Goal: Task Accomplishment & Management: Manage account settings

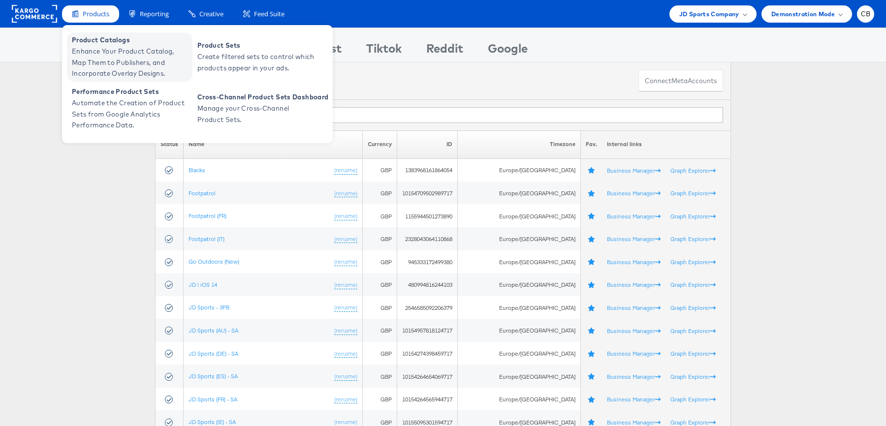
click at [100, 58] on span "Enhance Your Product Catalog, Map Them to Publishers, and Incorporate Overlay D…" at bounding box center [131, 62] width 118 height 33
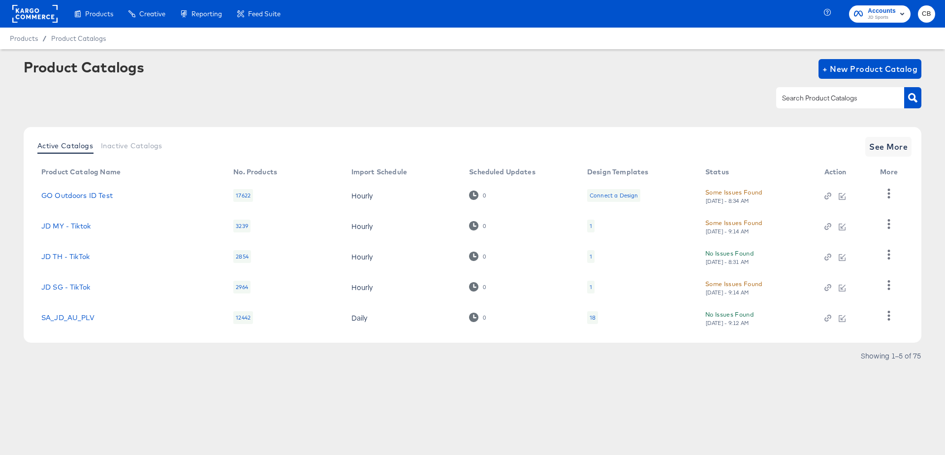
click at [822, 98] on input "text" at bounding box center [832, 97] width 105 height 11
type input "footp"
click at [918, 99] on button "button" at bounding box center [912, 97] width 17 height 21
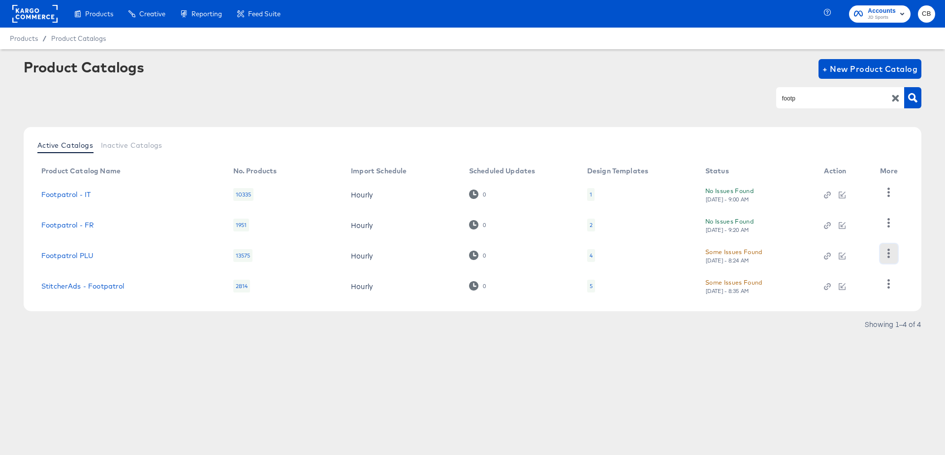
click at [888, 255] on icon "button" at bounding box center [888, 252] width 9 height 9
click at [851, 208] on div "HUD Checks (Internal)" at bounding box center [848, 204] width 98 height 16
click at [88, 253] on link "Footpatrol PLU" at bounding box center [67, 255] width 52 height 8
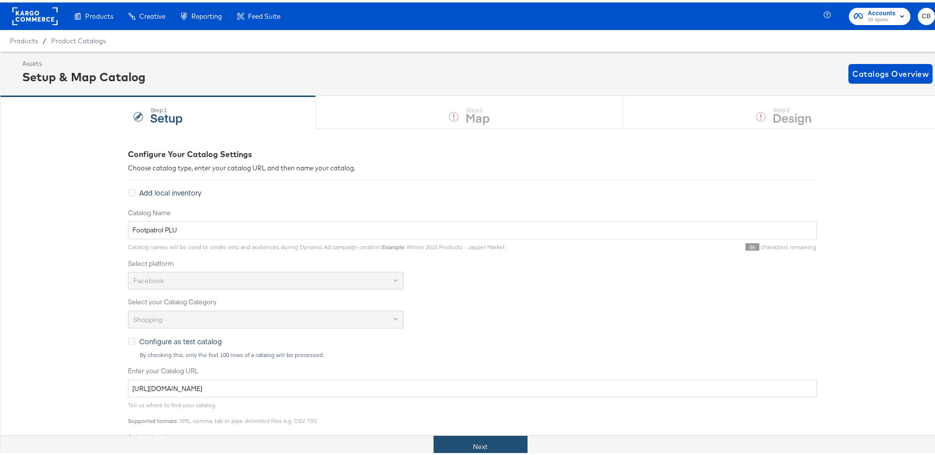
click at [468, 440] on button "Next" at bounding box center [480, 444] width 94 height 22
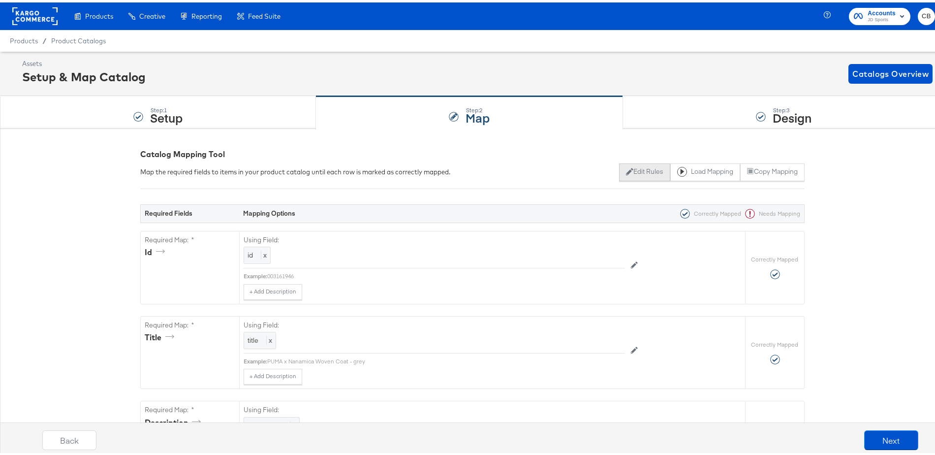
click at [626, 171] on button "Edit Rules" at bounding box center [644, 170] width 51 height 18
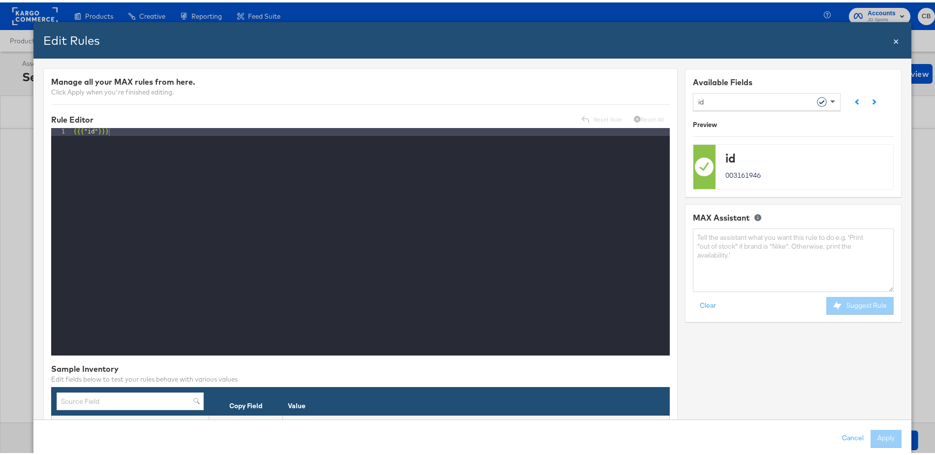
click at [830, 100] on span at bounding box center [832, 99] width 5 height 3
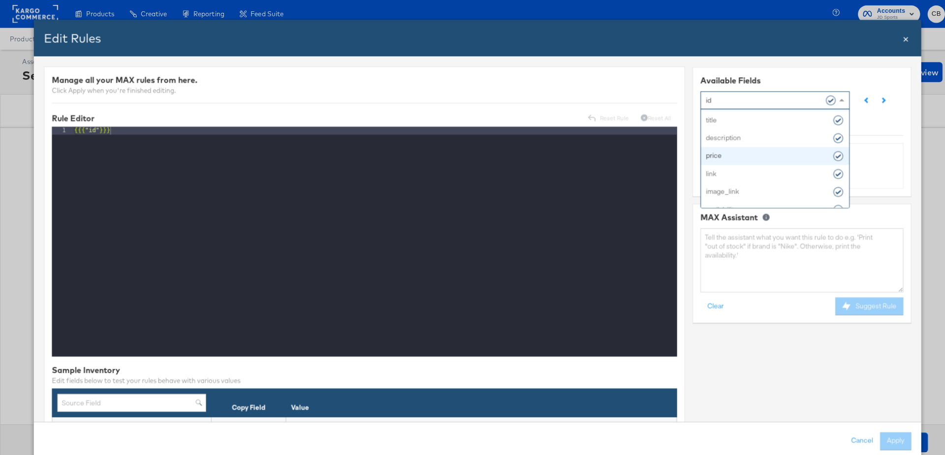
scroll to position [23, 0]
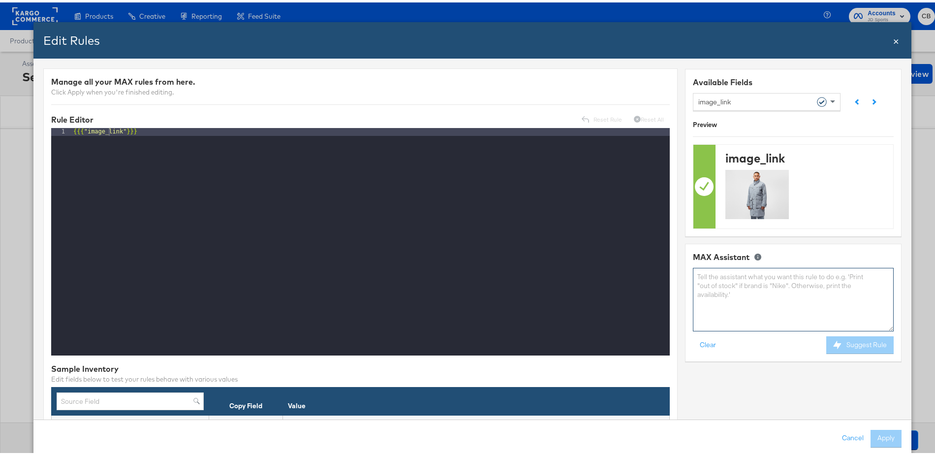
click at [719, 286] on textarea at bounding box center [793, 296] width 201 height 63
paste textarea "https://cdn.media.amplience.net/t/jpl/fp_product_list?plu=fp_099131_a&resmode=s…"
type textarea "I need the image link for product id"
click at [893, 39] on span "×" at bounding box center [896, 37] width 6 height 13
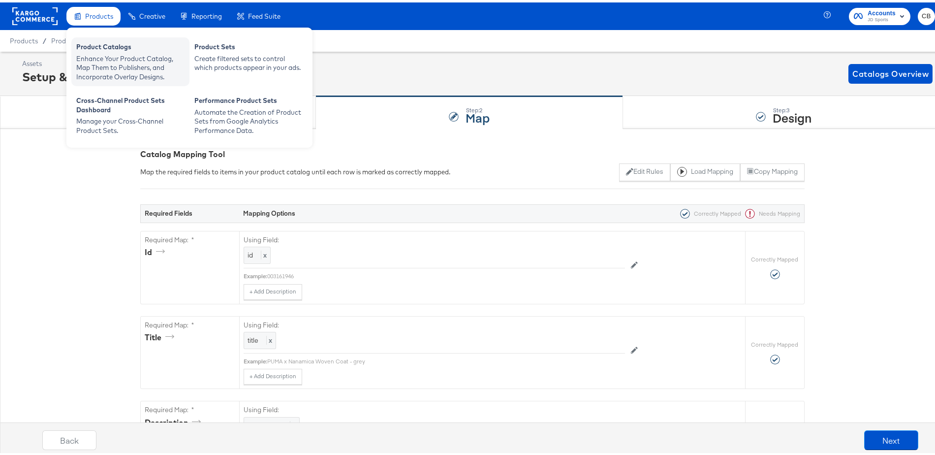
click at [92, 52] on div "Enhance Your Product Catalog, Map Them to Publishers, and Incorporate Overlay D…" at bounding box center [130, 66] width 108 height 28
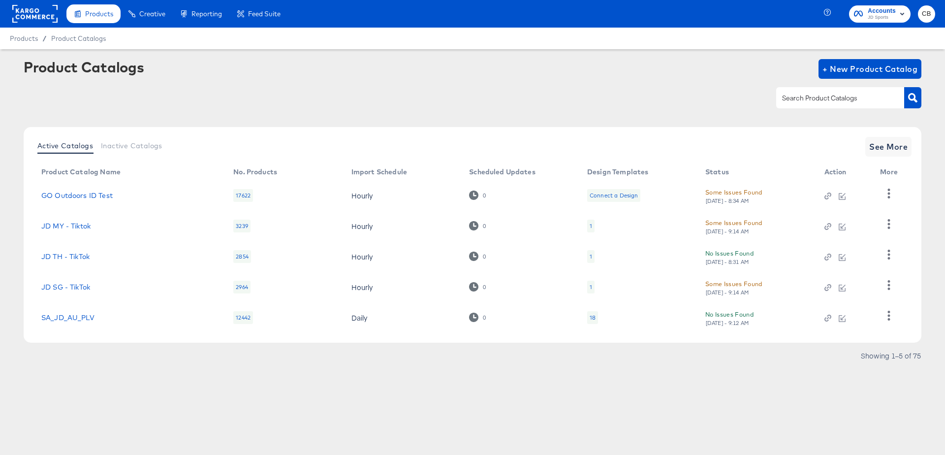
click at [797, 96] on input "text" at bounding box center [832, 97] width 105 height 11
type input "hip"
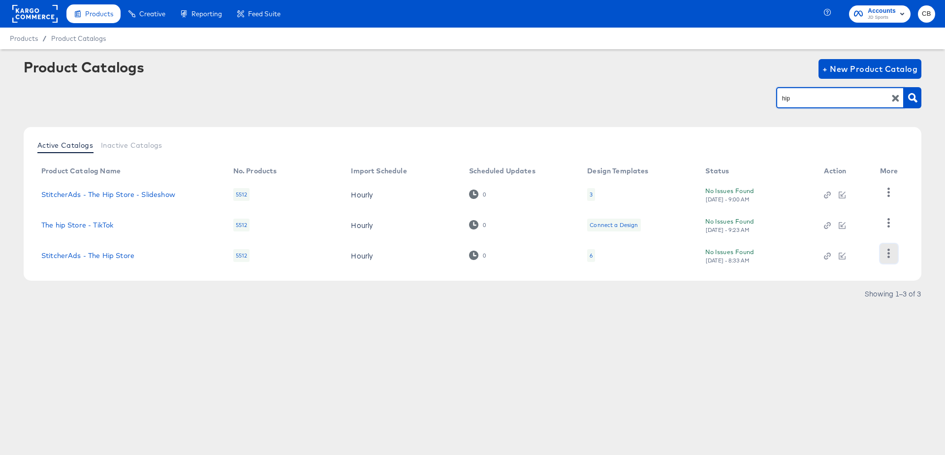
click at [882, 251] on button "button" at bounding box center [888, 254] width 17 height 20
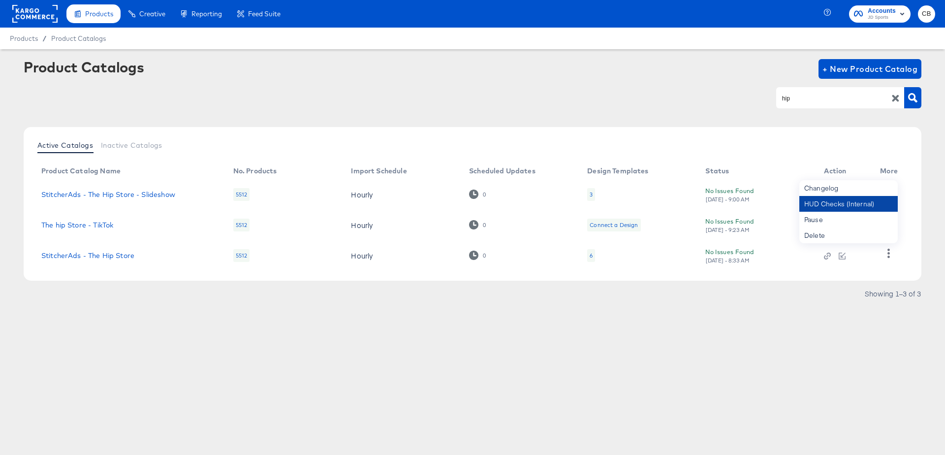
click at [833, 207] on div "HUD Checks (Internal)" at bounding box center [848, 204] width 98 height 16
click at [800, 104] on input "hip" at bounding box center [832, 97] width 105 height 11
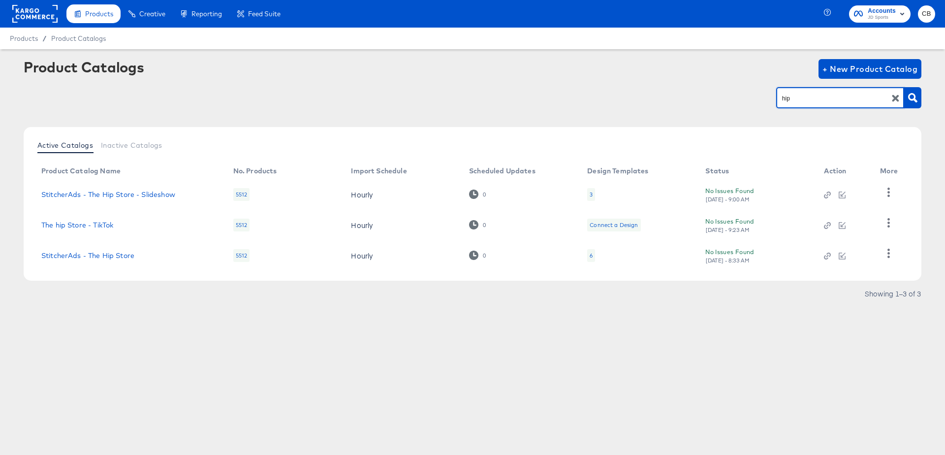
click at [800, 104] on input "hip" at bounding box center [832, 97] width 105 height 11
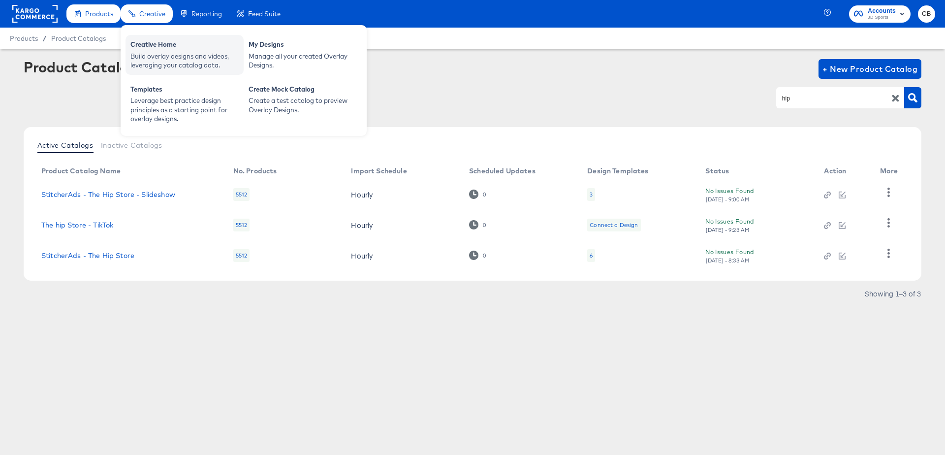
click at [159, 52] on div "Build overlay designs and videos, leveraging your catalog data." at bounding box center [184, 61] width 108 height 18
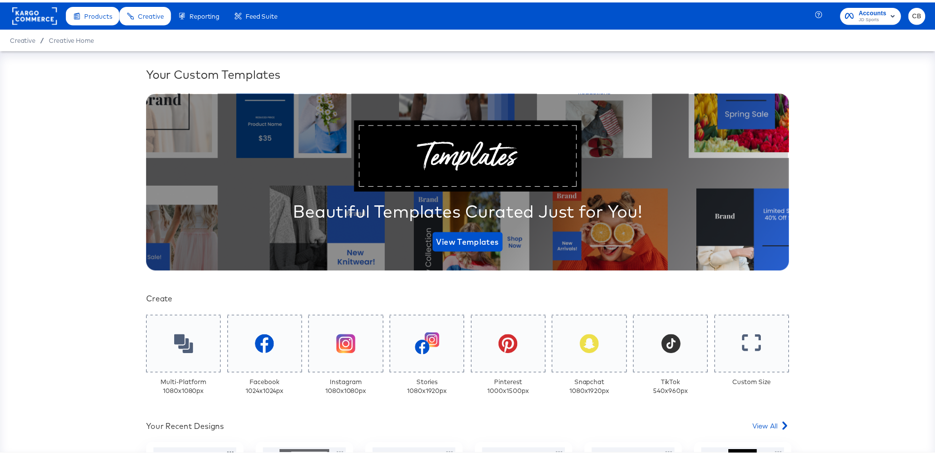
scroll to position [184, 0]
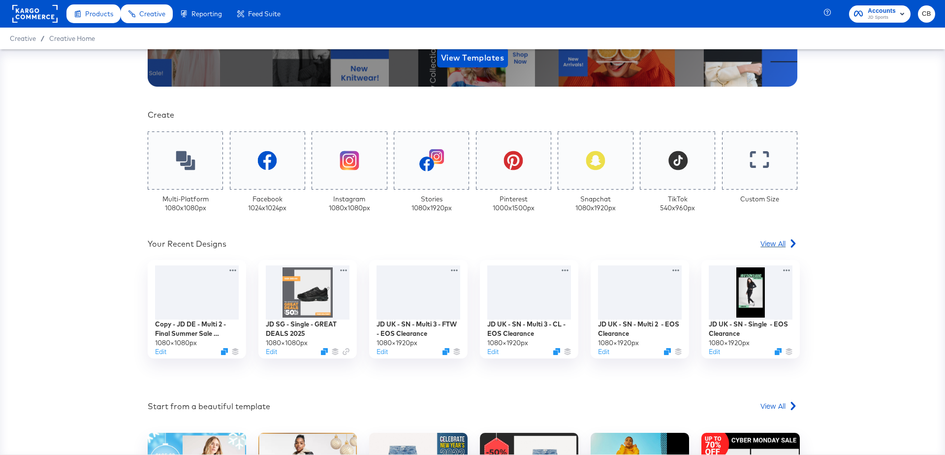
click at [773, 240] on span "View All" at bounding box center [772, 243] width 25 height 10
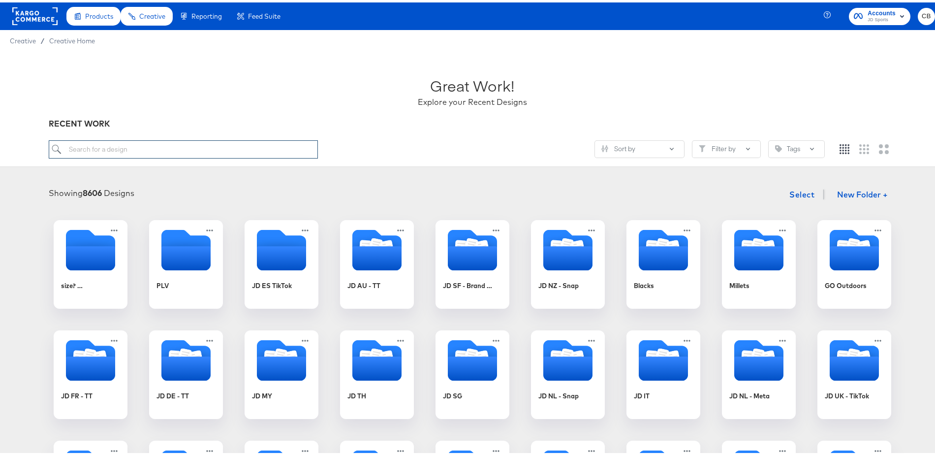
click at [136, 144] on input "search" at bounding box center [183, 147] width 269 height 18
type input "HIP"
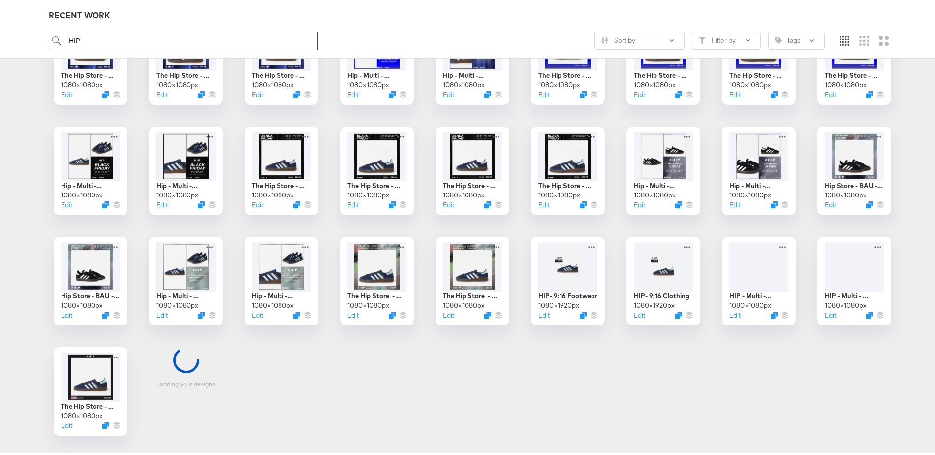
scroll to position [1095, 0]
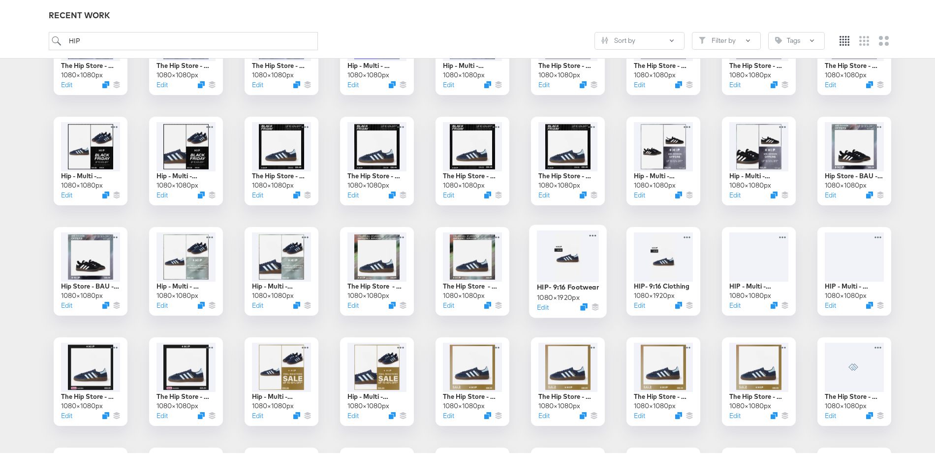
click at [557, 246] on div at bounding box center [568, 254] width 62 height 52
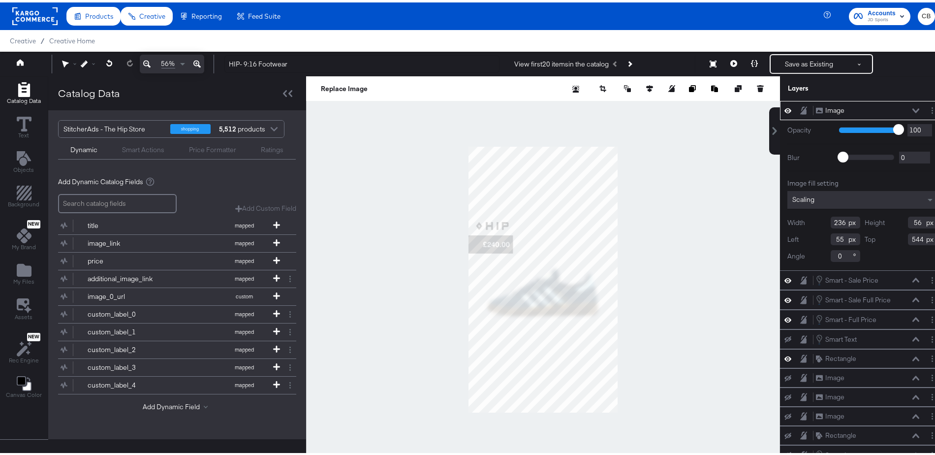
click at [674, 225] on div at bounding box center [543, 277] width 474 height 406
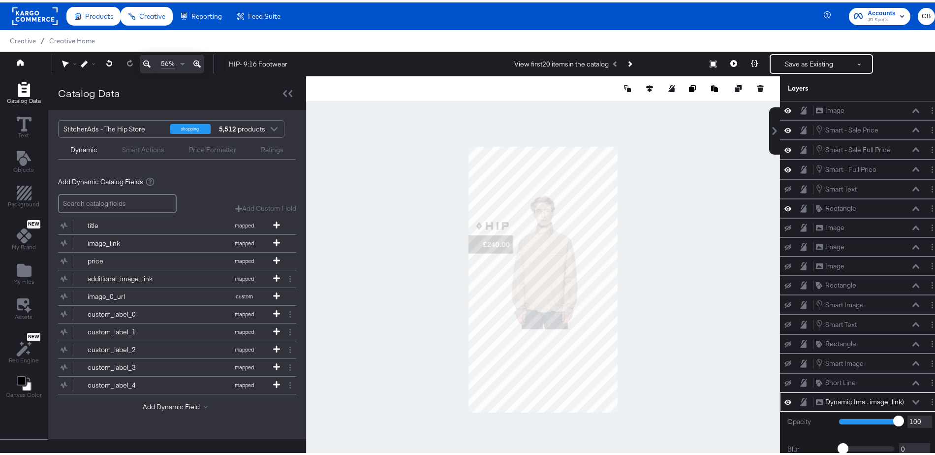
scroll to position [9, 0]
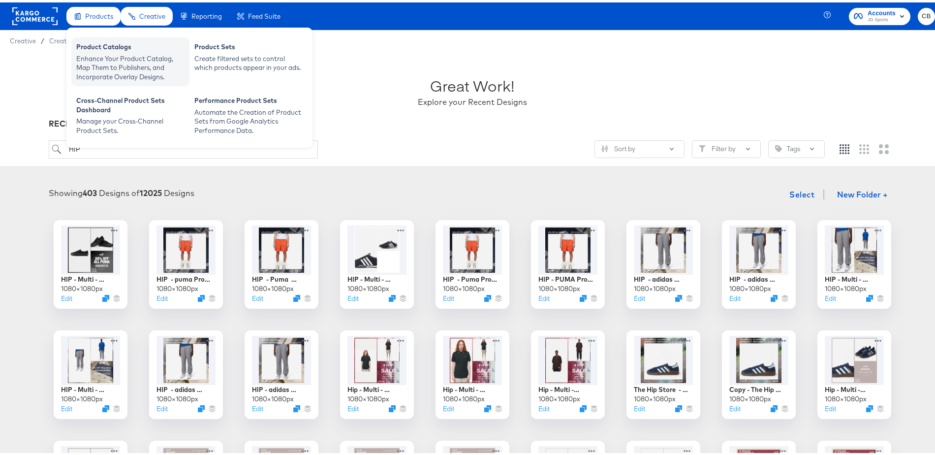
click at [117, 61] on div "Enhance Your Product Catalog, Map Them to Publishers, and Incorporate Overlay D…" at bounding box center [130, 66] width 108 height 28
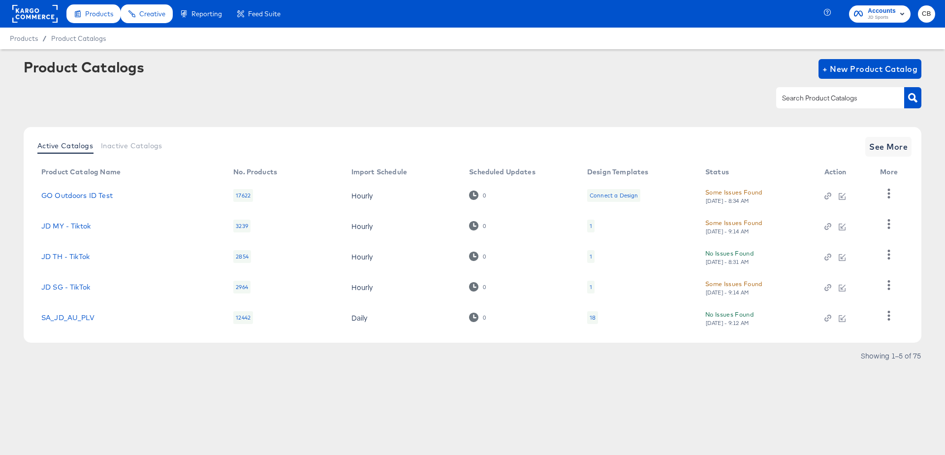
click at [805, 99] on input "text" at bounding box center [832, 97] width 105 height 11
type input "HIP"
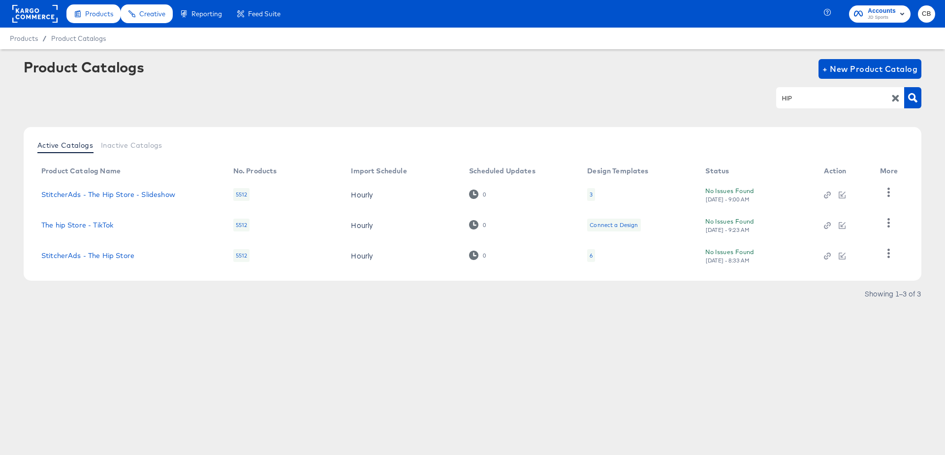
click at [102, 249] on td "StitcherAds - The Hip Store" at bounding box center [129, 255] width 192 height 31
click at [108, 255] on link "StitcherAds - The Hip Store" at bounding box center [87, 255] width 93 height 8
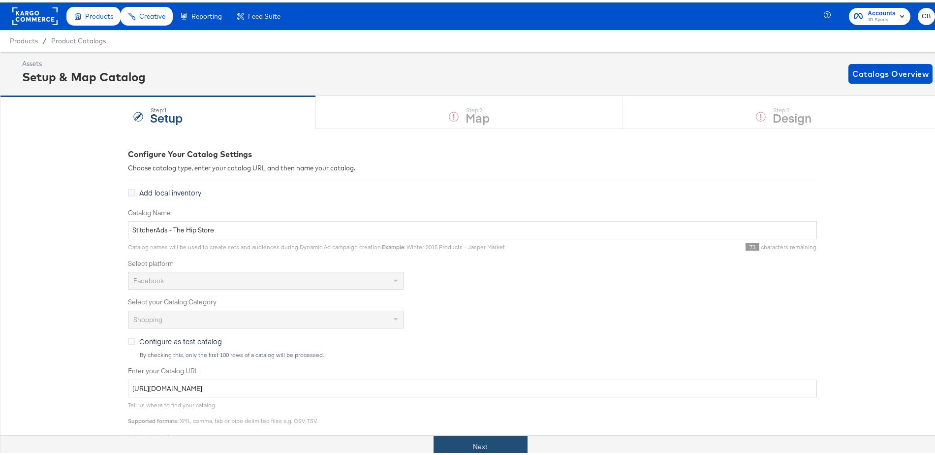
click at [473, 441] on button "Next" at bounding box center [480, 444] width 94 height 22
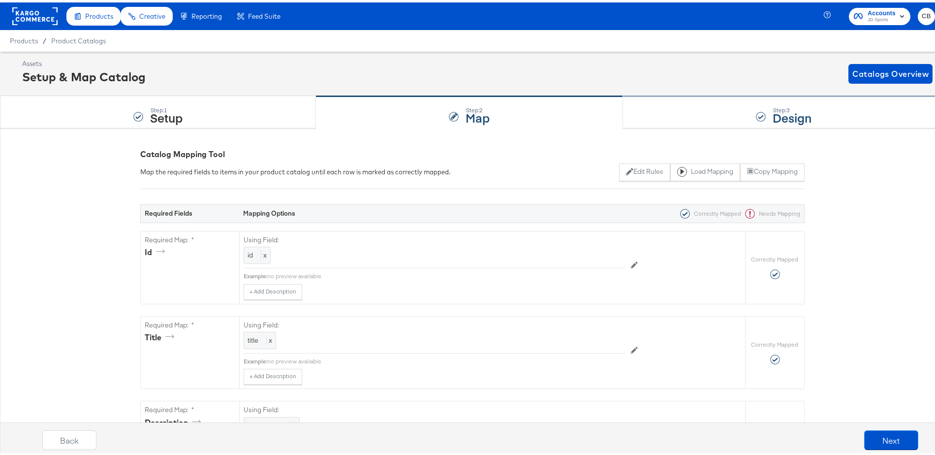
click at [645, 110] on div "Step: 3 Design" at bounding box center [784, 110] width 322 height 32
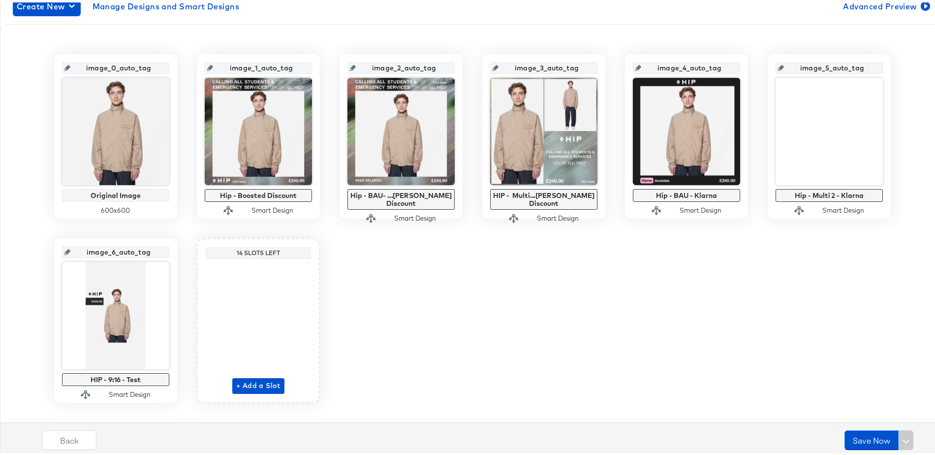
scroll to position [198, 0]
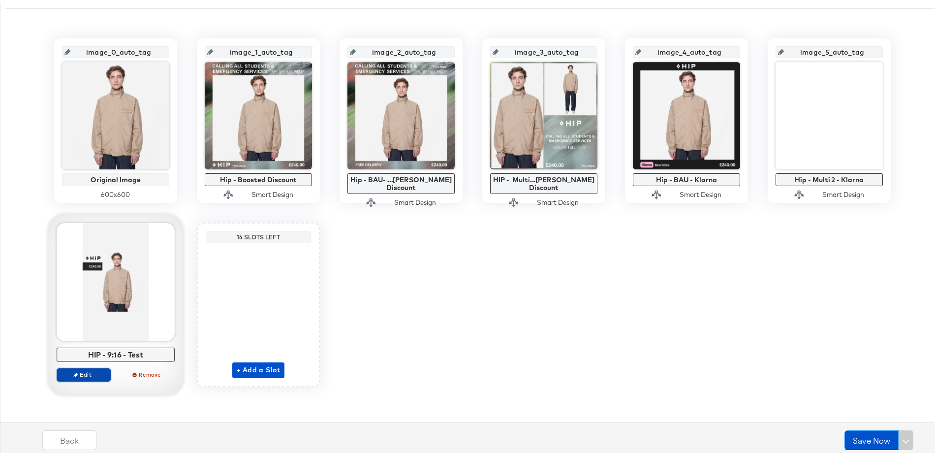
click at [73, 370] on icon "button" at bounding box center [75, 372] width 4 height 4
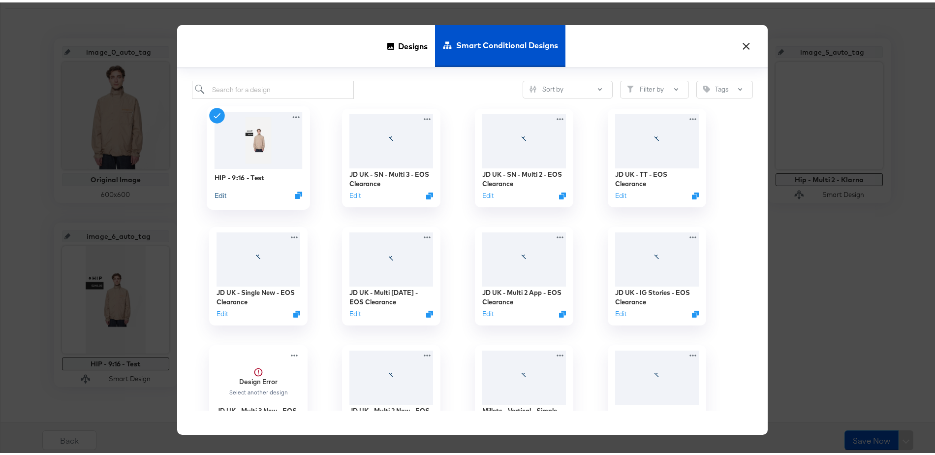
click at [218, 194] on button "Edit" at bounding box center [221, 192] width 12 height 9
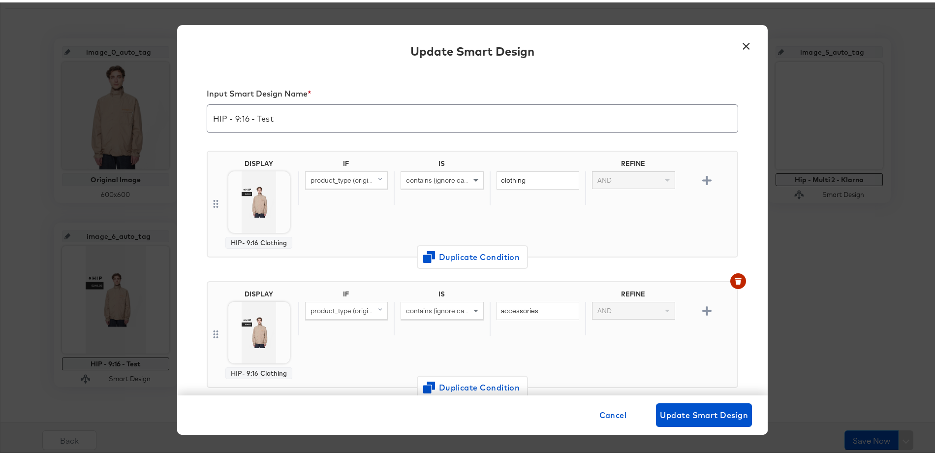
scroll to position [190, 0]
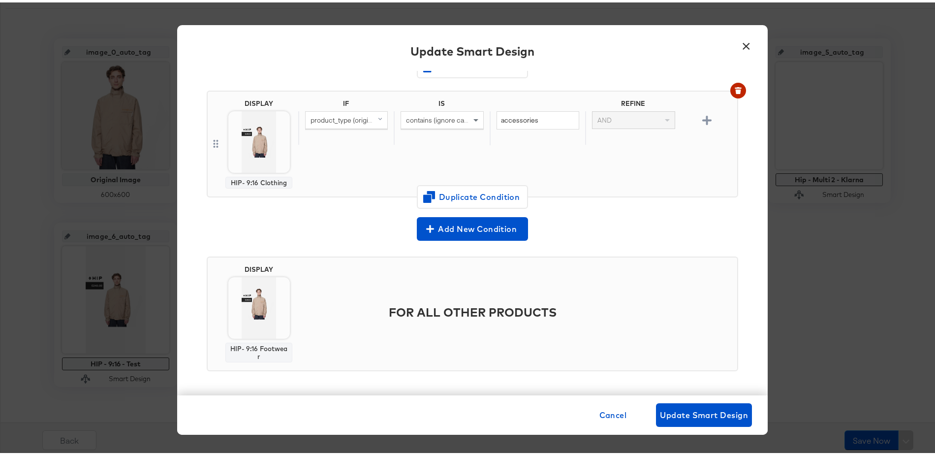
click at [744, 44] on button "×" at bounding box center [746, 41] width 18 height 18
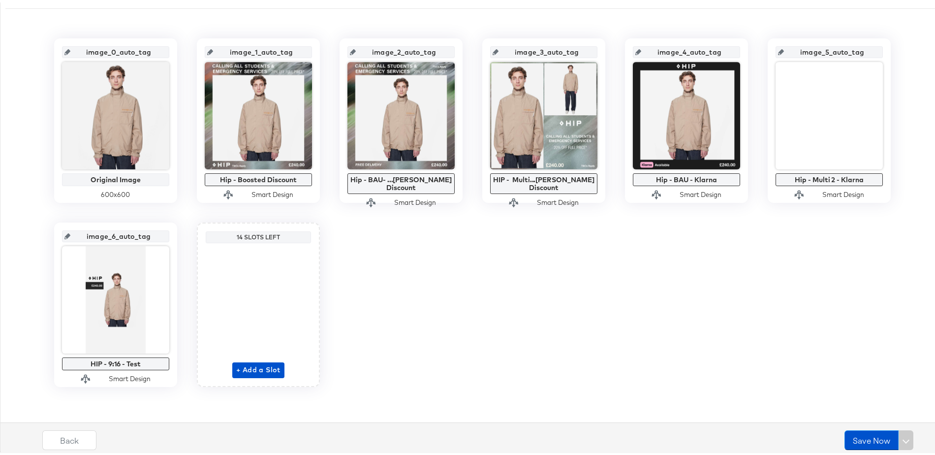
scroll to position [0, 0]
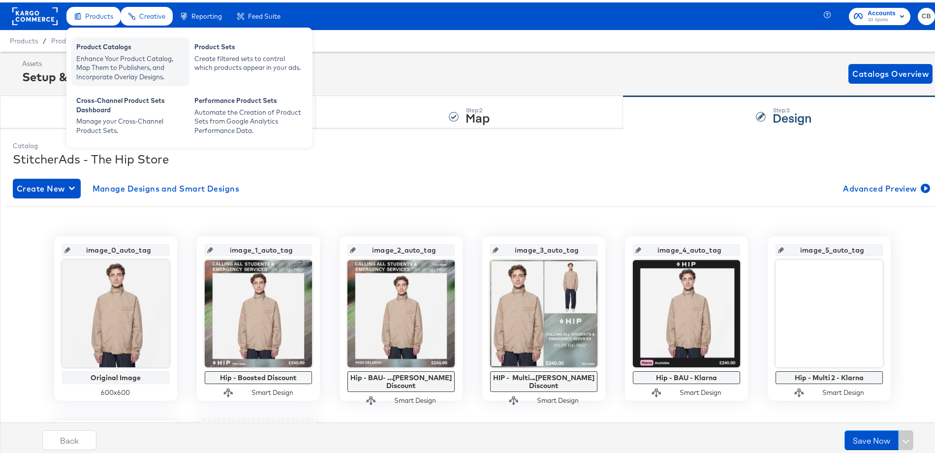
click at [92, 54] on div "Enhance Your Product Catalog, Map Them to Publishers, and Incorporate Overlay D…" at bounding box center [130, 66] width 108 height 28
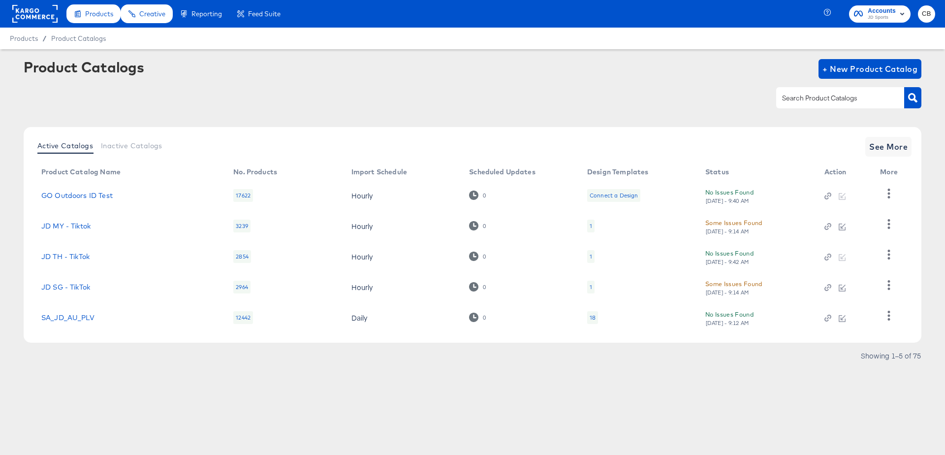
click at [811, 92] on input "text" at bounding box center [832, 97] width 105 height 11
type input "Hip"
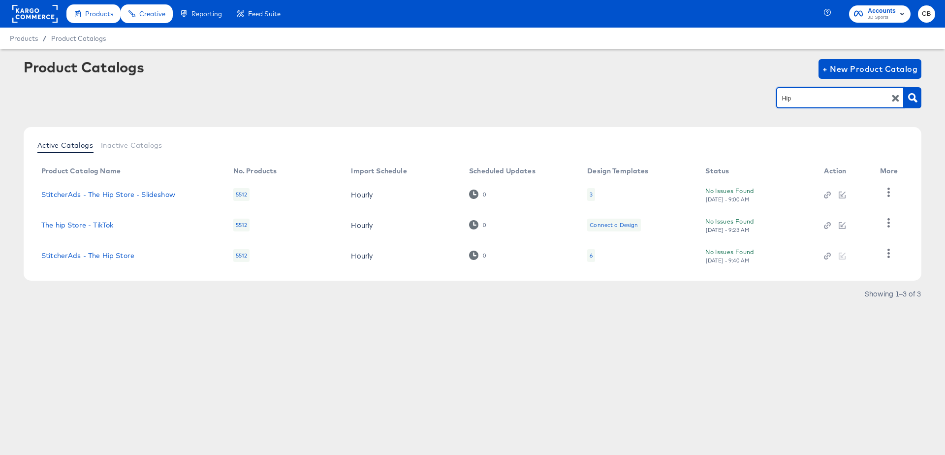
click at [118, 260] on td "StitcherAds - The Hip Store" at bounding box center [129, 255] width 192 height 31
click at [115, 256] on link "StitcherAds - The Hip Store" at bounding box center [87, 255] width 93 height 8
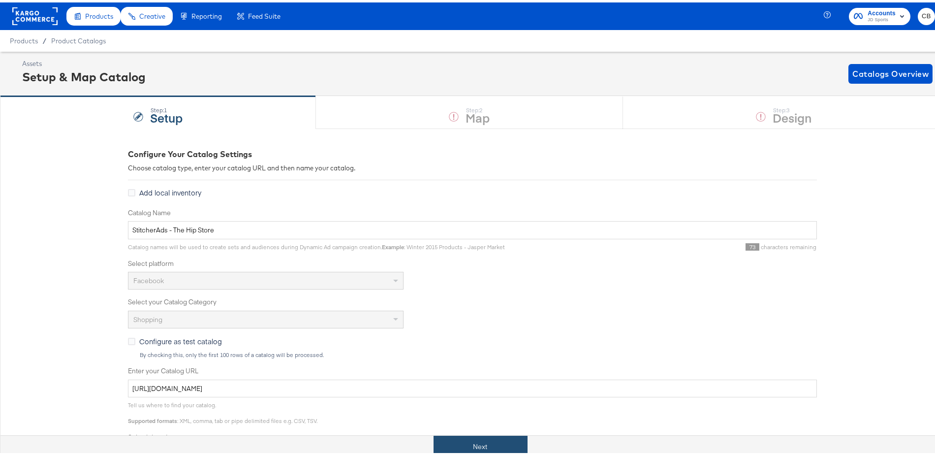
click at [468, 442] on button "Next" at bounding box center [480, 444] width 94 height 22
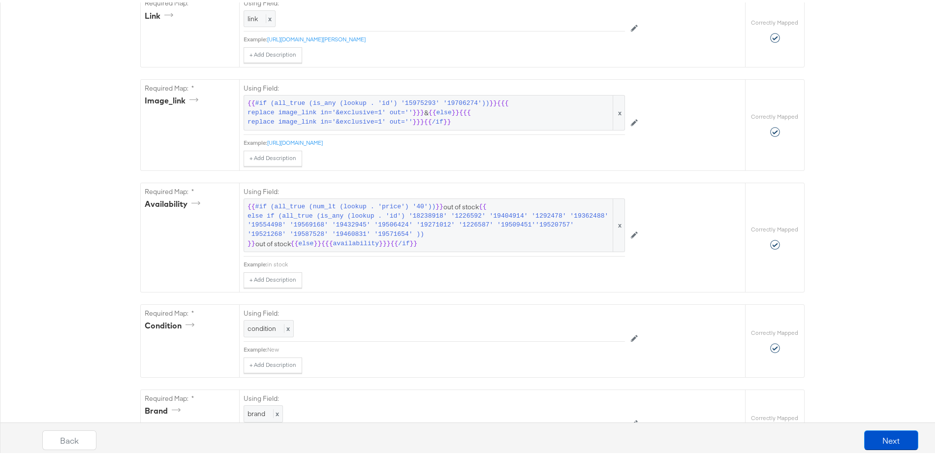
scroll to position [603, 0]
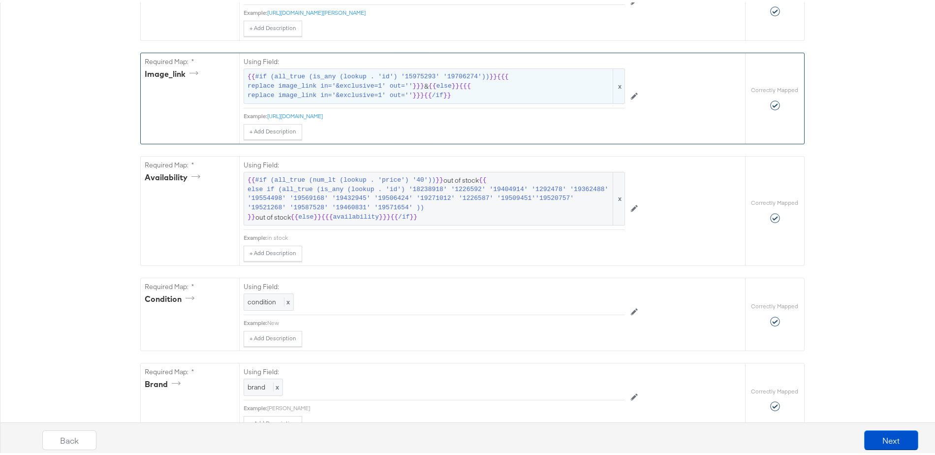
click at [436, 89] on span "else" at bounding box center [443, 83] width 15 height 9
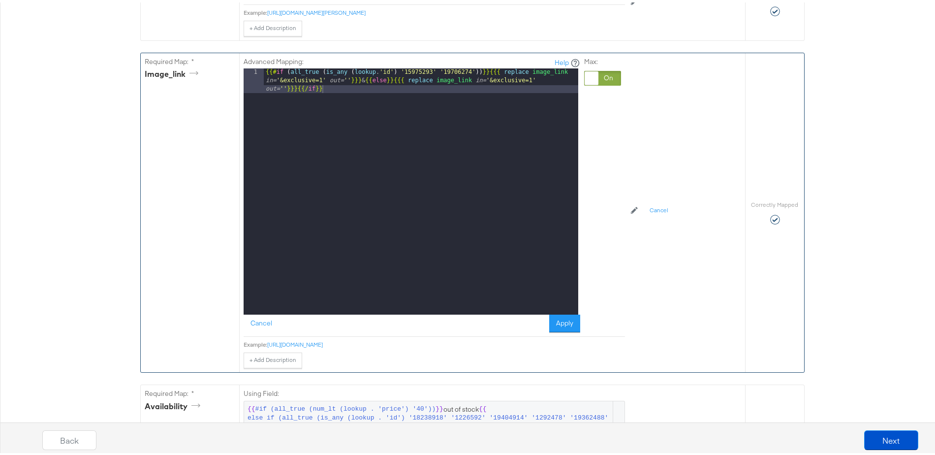
click at [479, 76] on div "{{# if ( all_true ( is_any ( lookup . 'id' ) '15975293' '19706274' )) }} {{{ re…" at bounding box center [421, 213] width 314 height 295
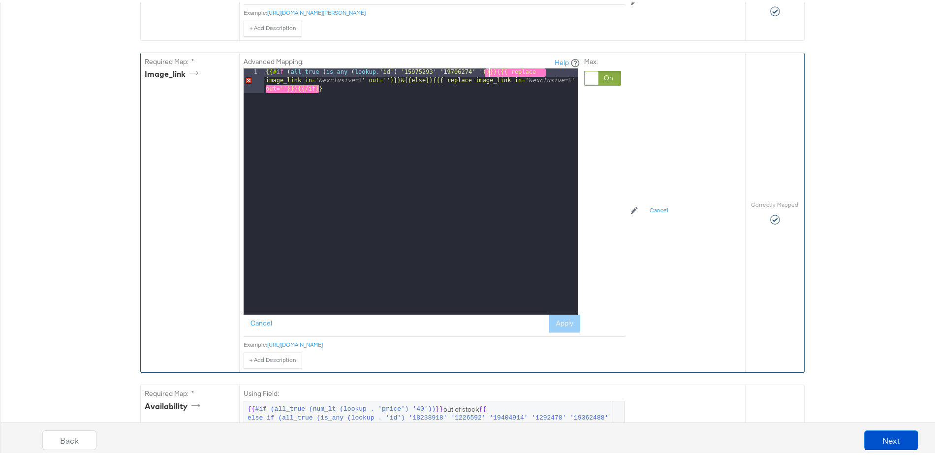
paste textarea
click at [567, 329] on button "Apply" at bounding box center [564, 321] width 31 height 18
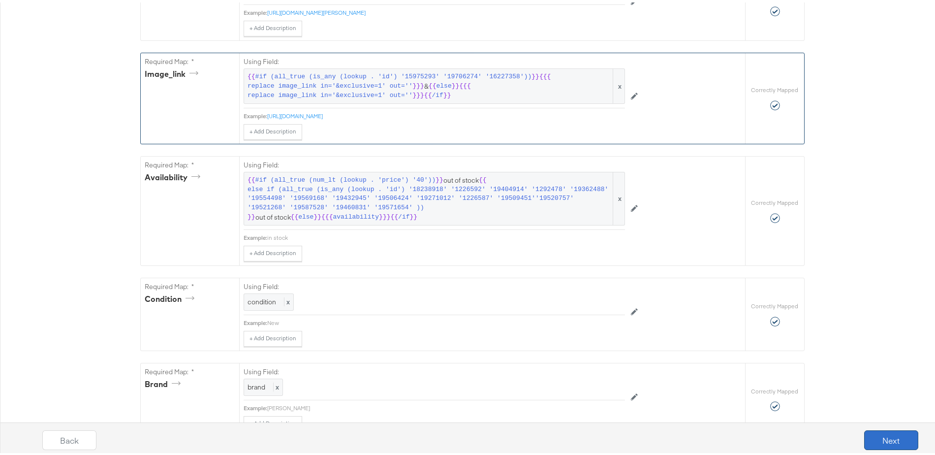
click at [873, 429] on button "Next" at bounding box center [891, 438] width 54 height 20
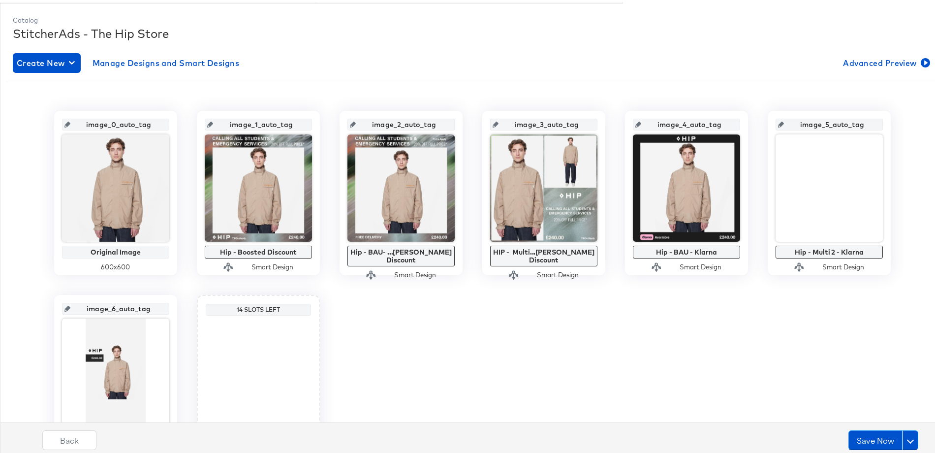
scroll to position [198, 0]
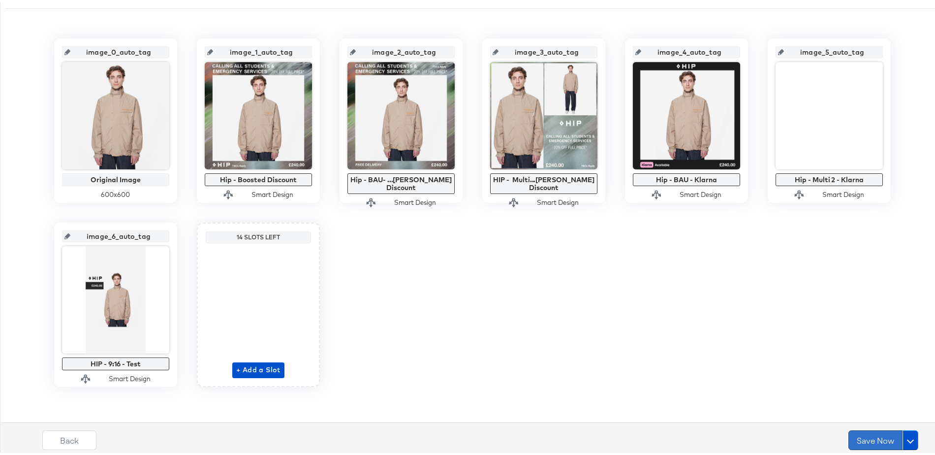
click at [858, 431] on button "Save Now" at bounding box center [875, 438] width 54 height 20
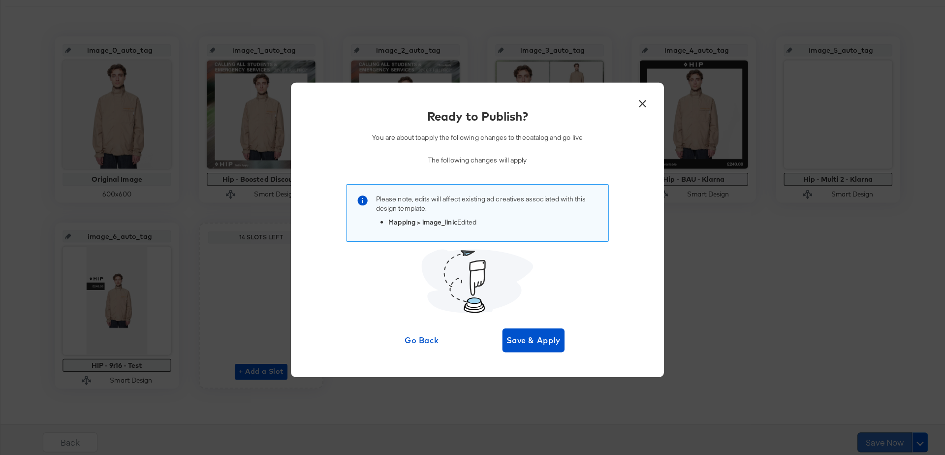
scroll to position [0, 0]
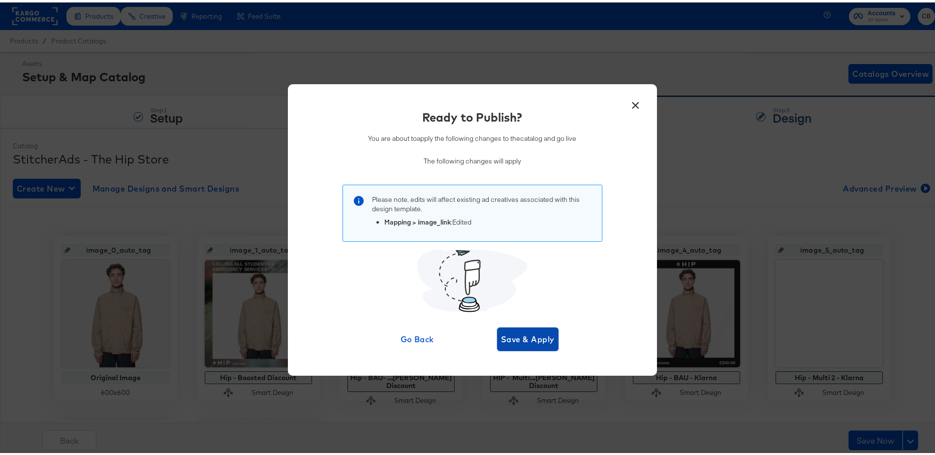
click at [526, 336] on span "Save & Apply" at bounding box center [528, 337] width 54 height 14
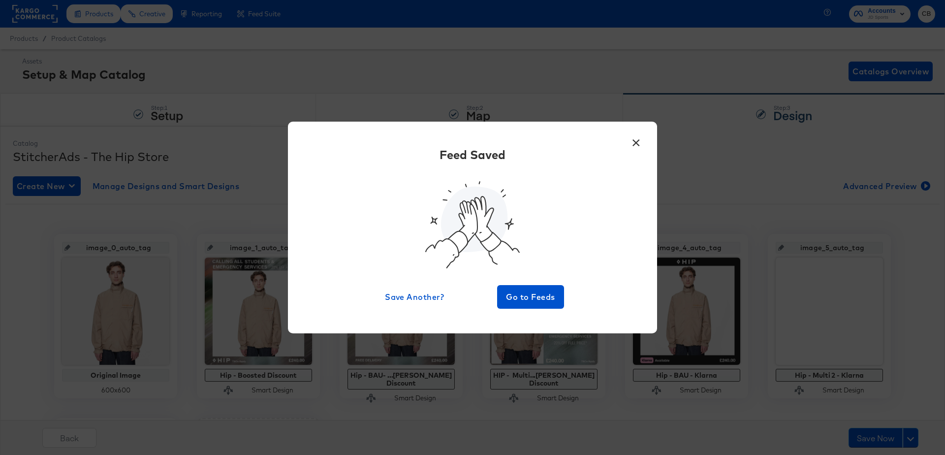
click at [634, 142] on button "×" at bounding box center [636, 140] width 18 height 18
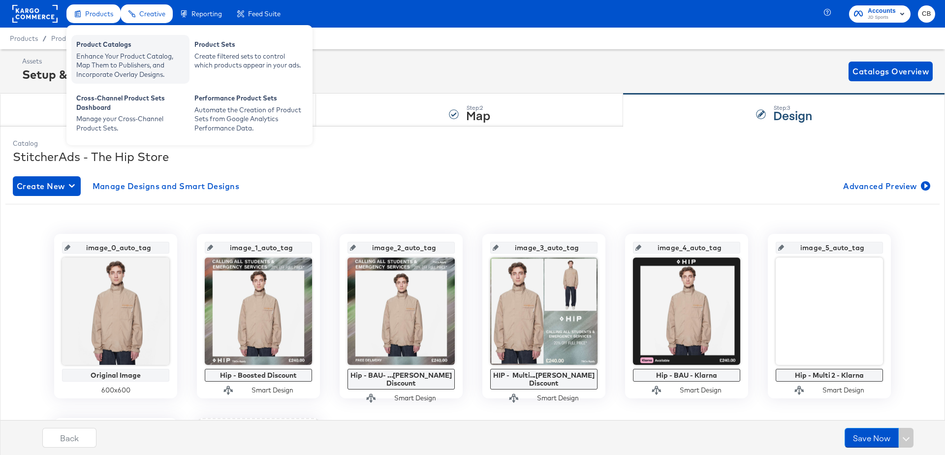
click at [116, 60] on div "Enhance Your Product Catalog, Map Them to Publishers, and Incorporate Overlay D…" at bounding box center [130, 66] width 108 height 28
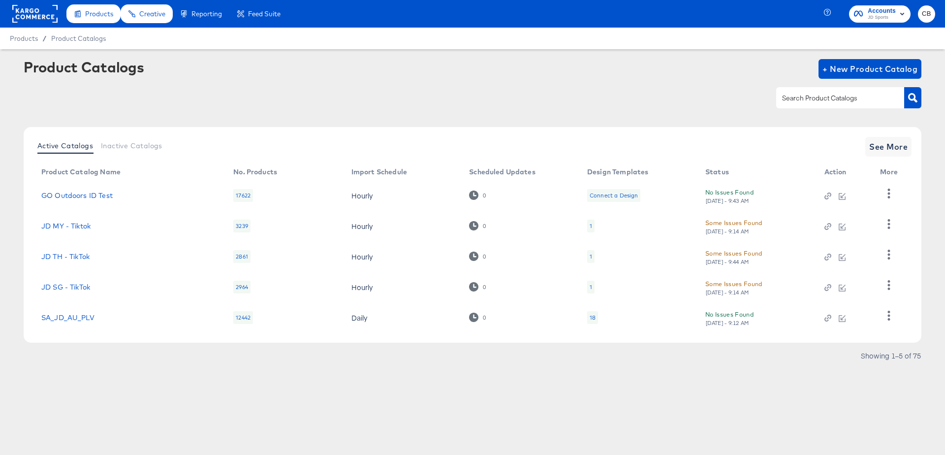
click at [805, 104] on div at bounding box center [840, 97] width 128 height 21
type input "HIP"
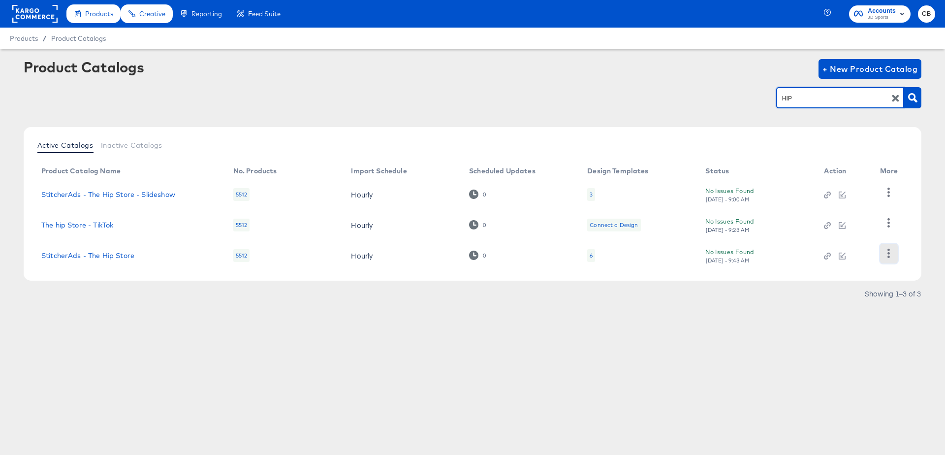
click at [885, 260] on button "button" at bounding box center [888, 254] width 17 height 20
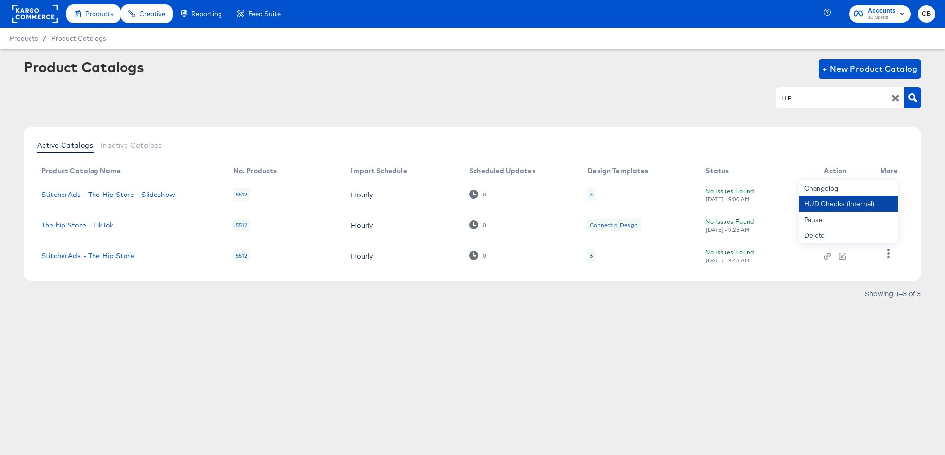
click at [822, 203] on div "HUD Checks (Internal)" at bounding box center [848, 204] width 98 height 16
click at [769, 334] on article "Product Catalogs + New Product Catalog HIP Active Catalogs Inactive Catalogs Pr…" at bounding box center [472, 192] width 945 height 286
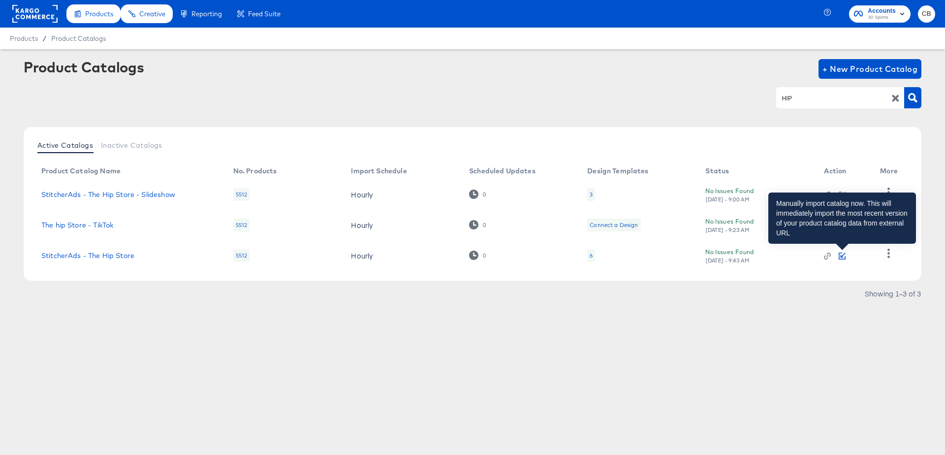
click at [843, 253] on icon "button" at bounding box center [842, 254] width 5 height 5
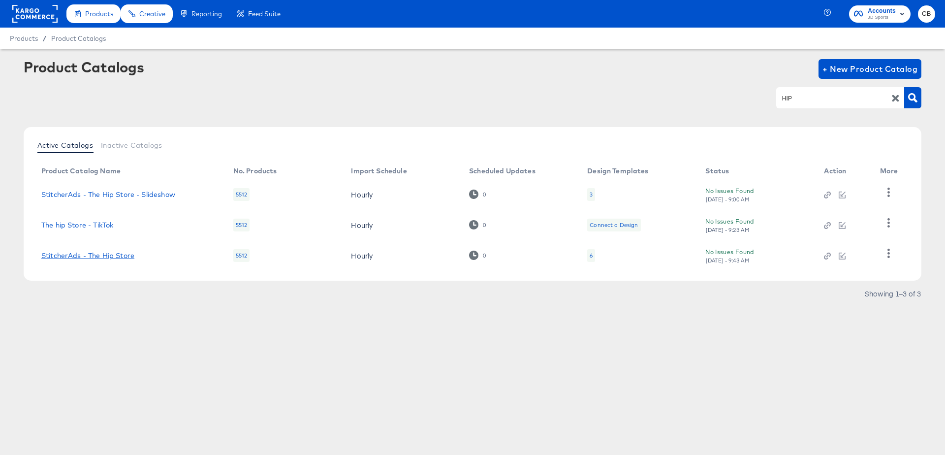
click at [108, 254] on link "StitcherAds - The Hip Store" at bounding box center [87, 255] width 93 height 8
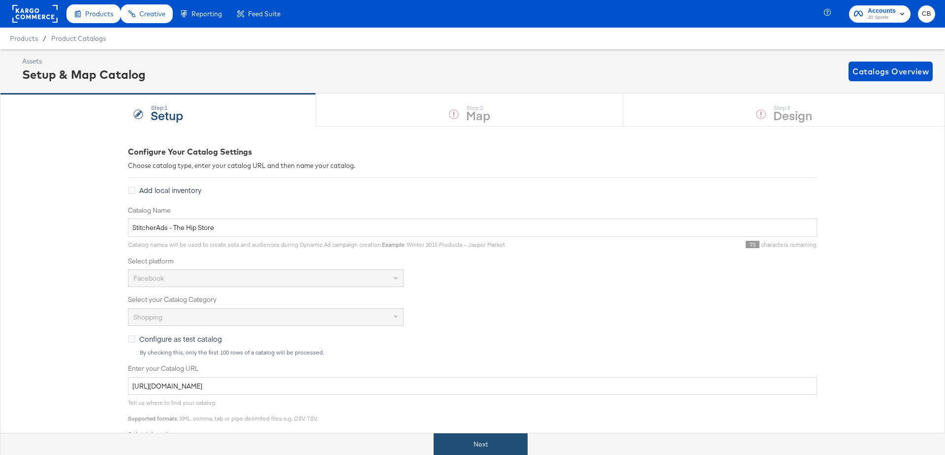
click at [476, 439] on button "Next" at bounding box center [480, 444] width 94 height 22
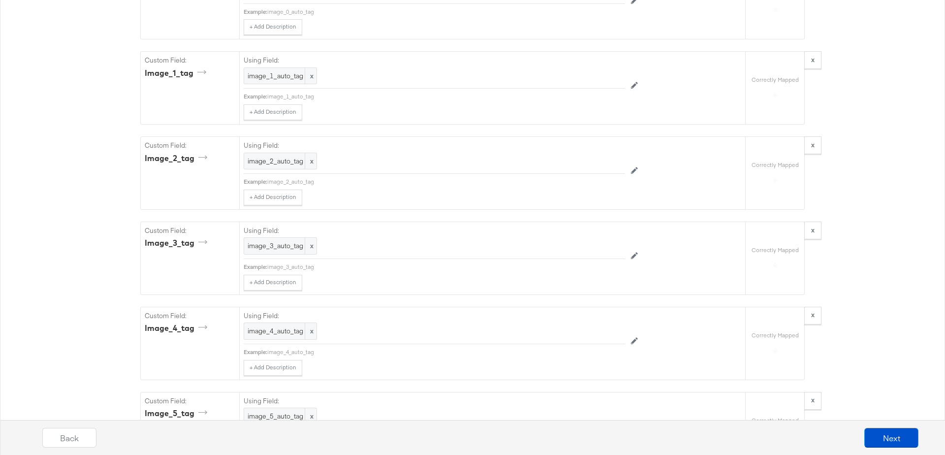
scroll to position [2355, 0]
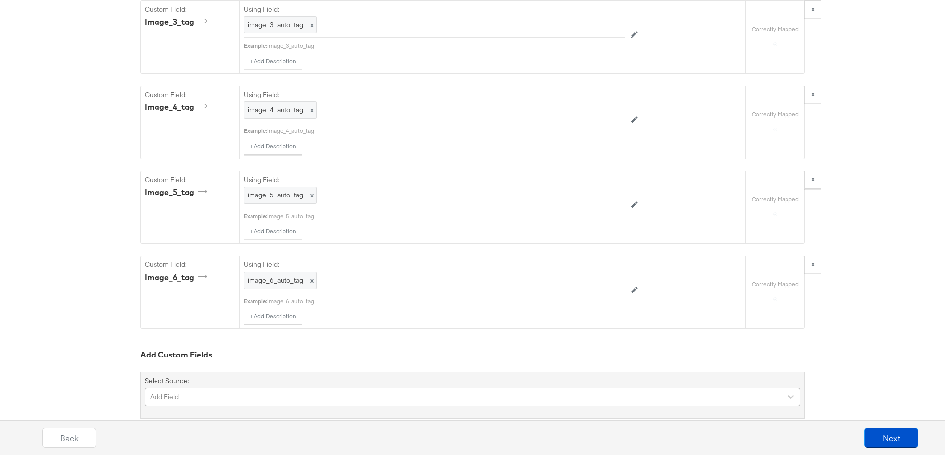
click at [200, 387] on div "Add Field" at bounding box center [472, 396] width 655 height 19
type input "pattern"
click at [176, 414] on div "pattern" at bounding box center [472, 418] width 655 height 9
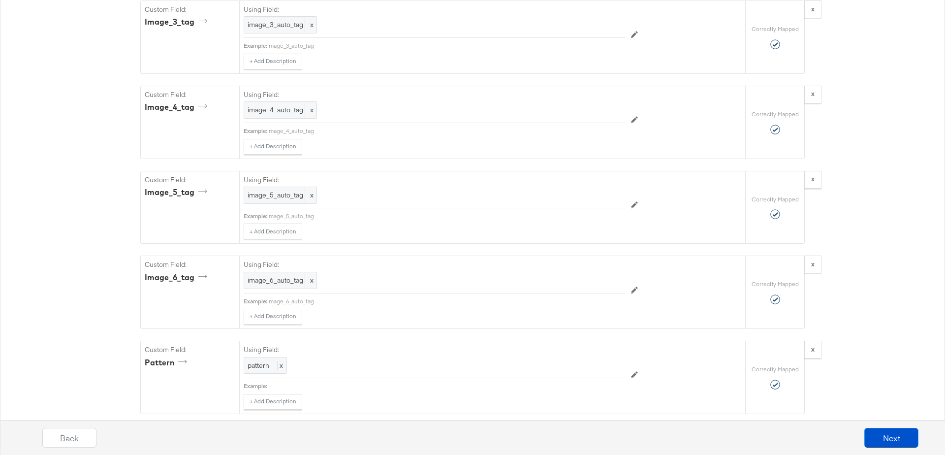
scroll to position [2437, 0]
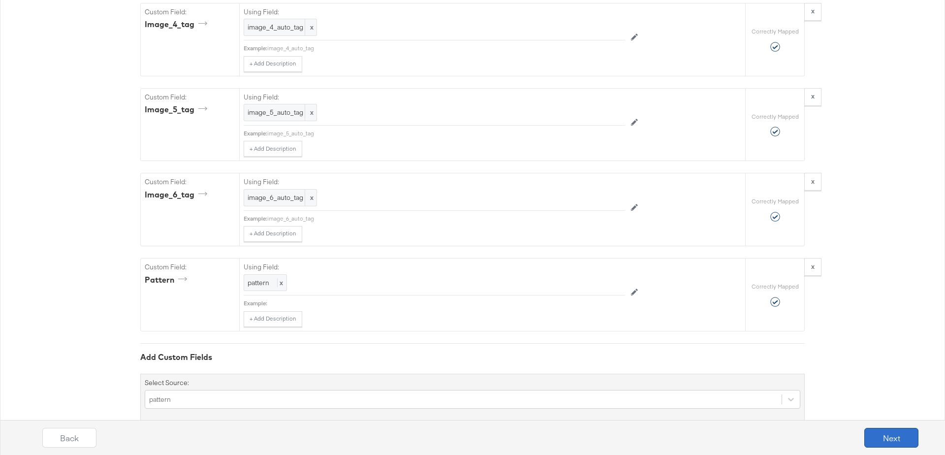
click at [894, 432] on button "Next" at bounding box center [891, 438] width 54 height 20
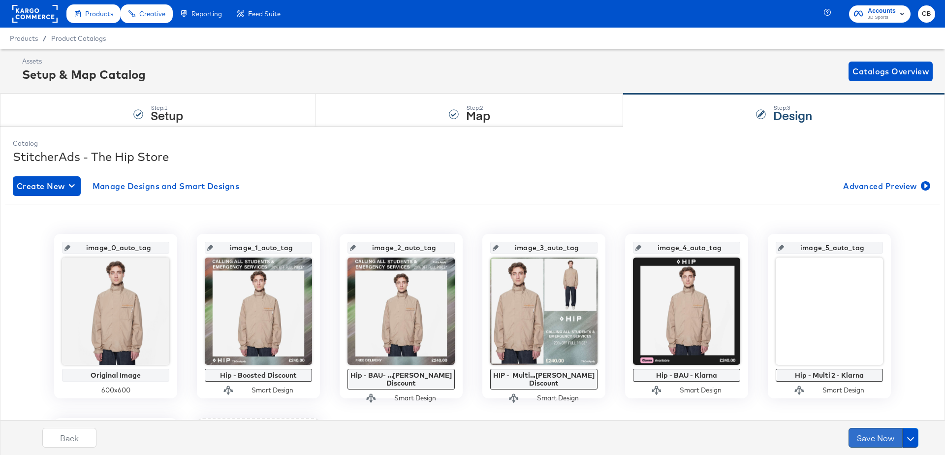
click at [864, 432] on button "Save Now" at bounding box center [875, 438] width 54 height 20
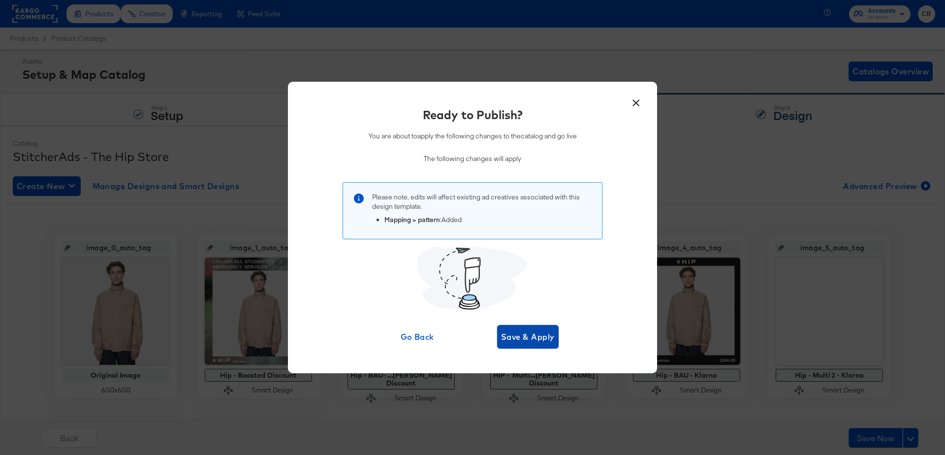
click at [529, 328] on button "Save & Apply" at bounding box center [527, 337] width 61 height 24
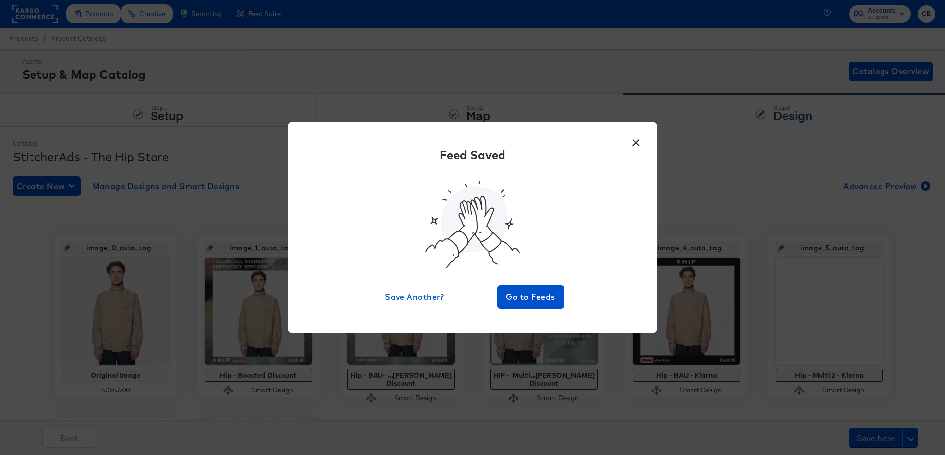
click at [636, 143] on button "×" at bounding box center [636, 140] width 18 height 18
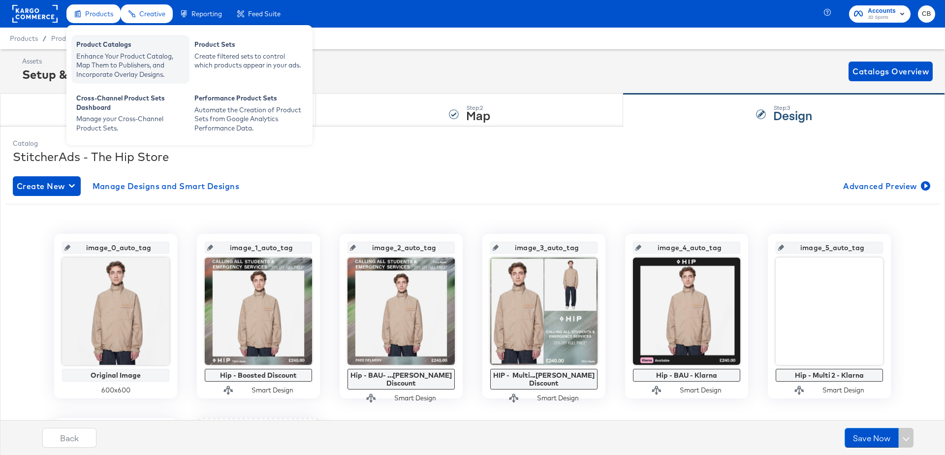
click at [123, 69] on div "Enhance Your Product Catalog, Map Them to Publishers, and Incorporate Overlay D…" at bounding box center [130, 66] width 108 height 28
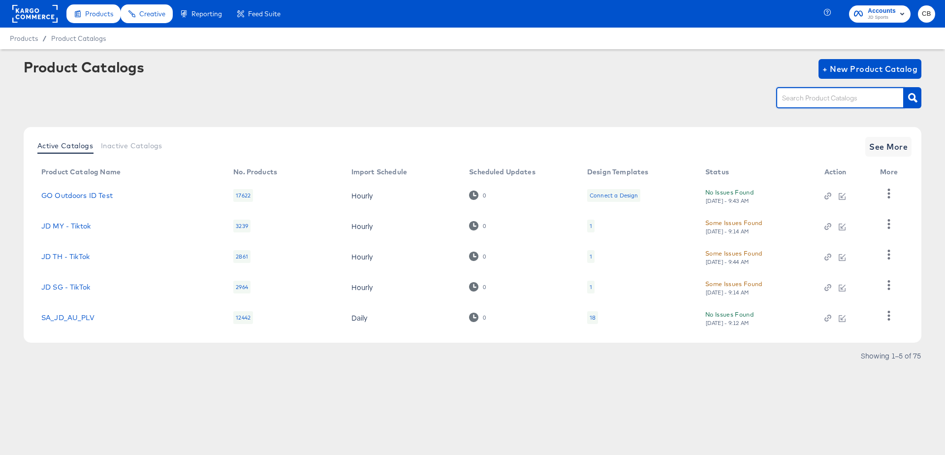
click at [813, 97] on input "text" at bounding box center [832, 97] width 105 height 11
type input "HIP"
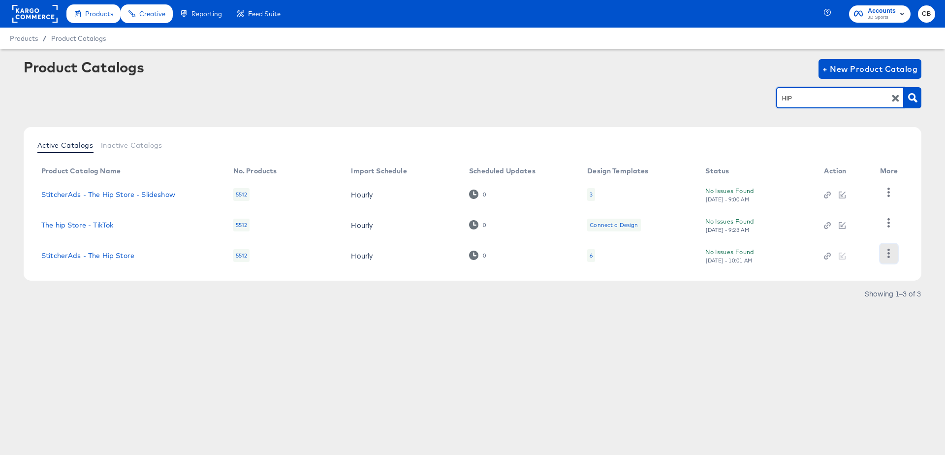
click at [889, 253] on icon "button" at bounding box center [889, 252] width 2 height 9
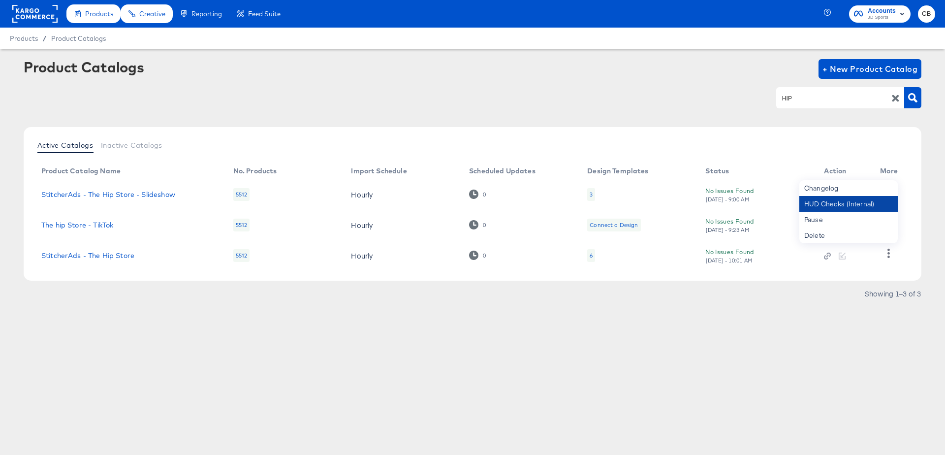
click at [845, 208] on div "HUD Checks (Internal)" at bounding box center [848, 204] width 98 height 16
click at [781, 314] on article "Product Catalogs + New Product Catalog HIP Active Catalogs Inactive Catalogs Pr…" at bounding box center [472, 192] width 945 height 286
click at [885, 253] on icon "button" at bounding box center [888, 252] width 9 height 9
click at [836, 203] on div "HUD Checks (Internal)" at bounding box center [848, 204] width 98 height 16
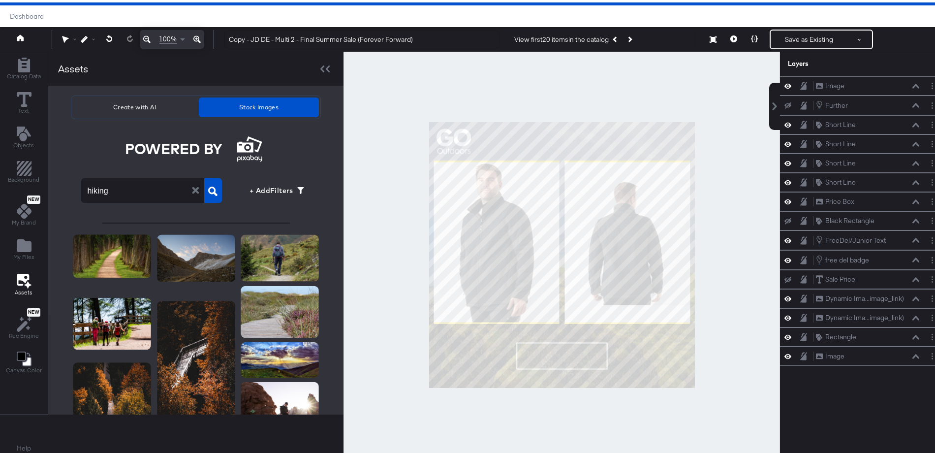
scroll to position [540, 0]
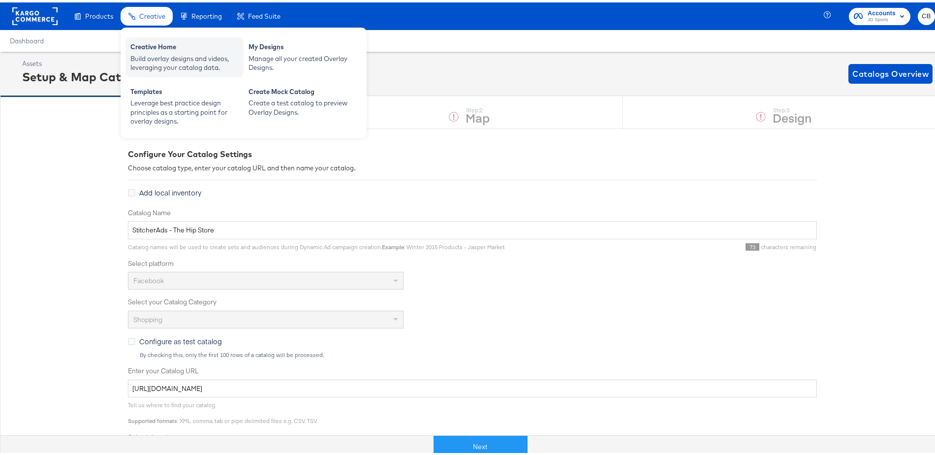
click at [153, 55] on div "Build overlay designs and videos, leveraging your catalog data." at bounding box center [184, 61] width 108 height 18
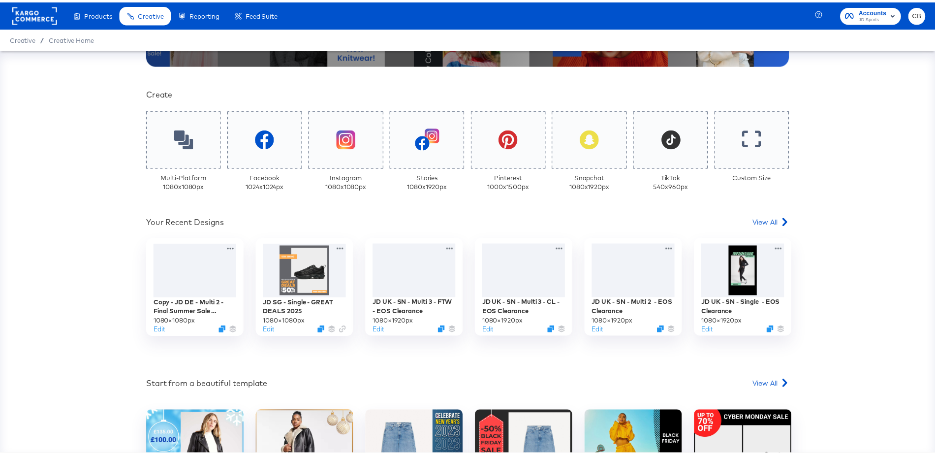
scroll to position [213, 0]
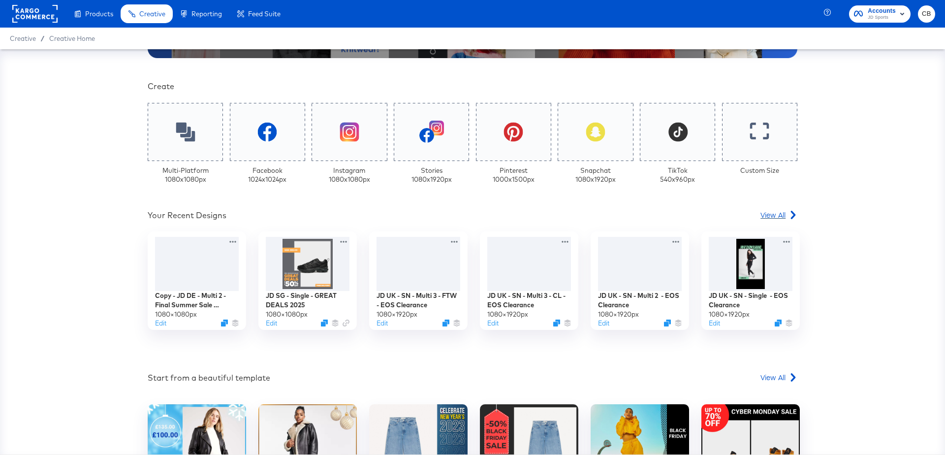
click at [764, 213] on span "View All" at bounding box center [772, 215] width 25 height 10
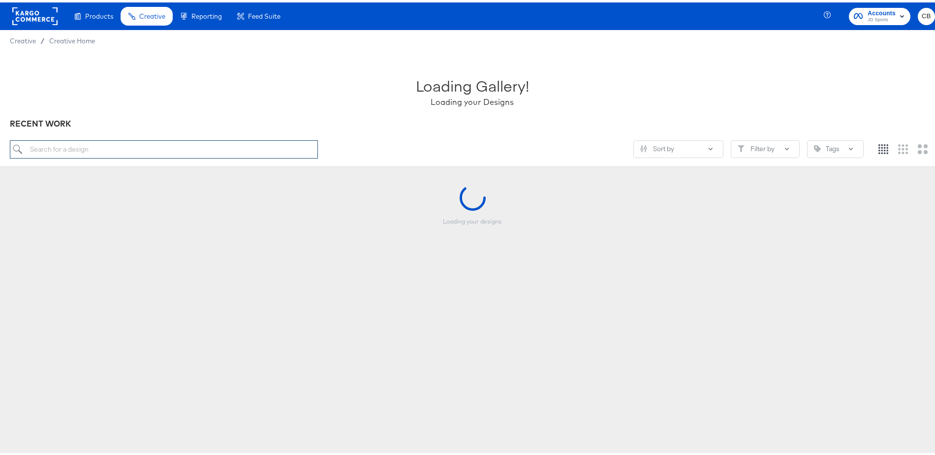
click at [90, 150] on input "search" at bounding box center [164, 147] width 308 height 18
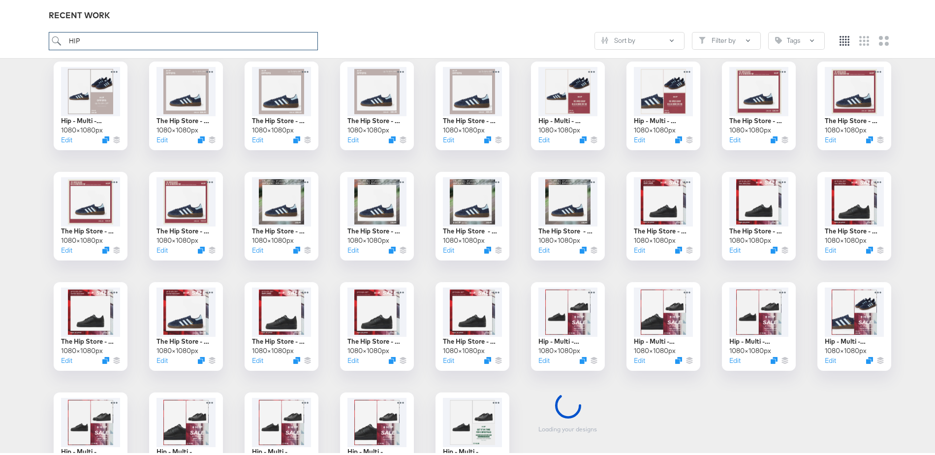
scroll to position [449, 0]
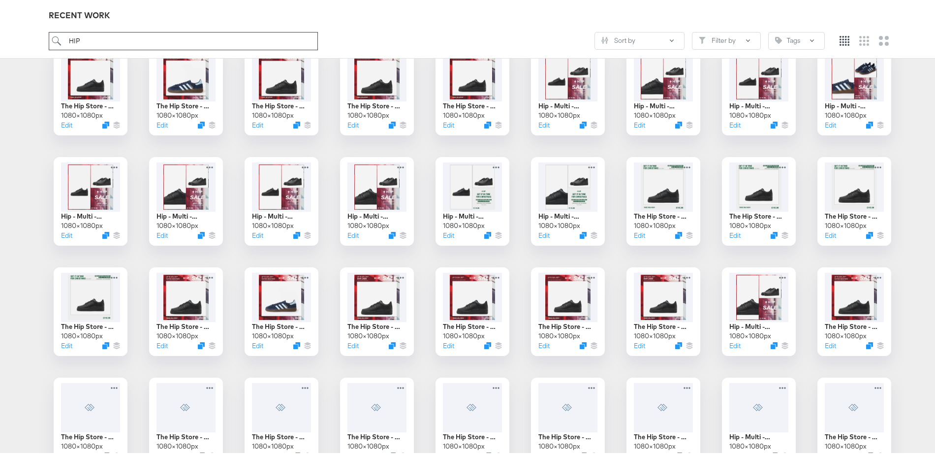
type input "HIP"
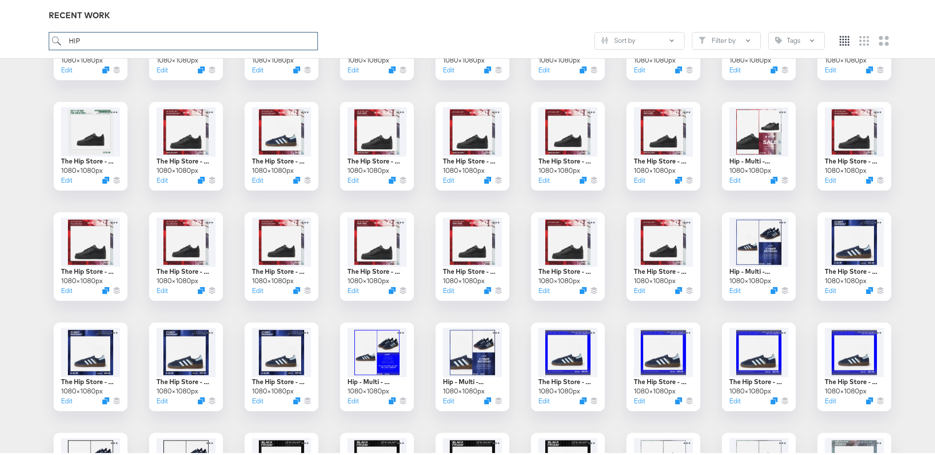
scroll to position [1110, 0]
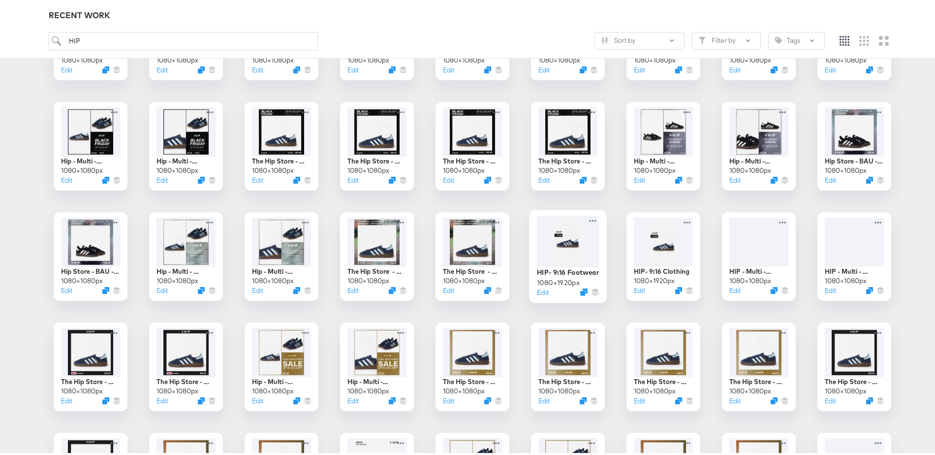
click at [555, 244] on div at bounding box center [568, 239] width 62 height 52
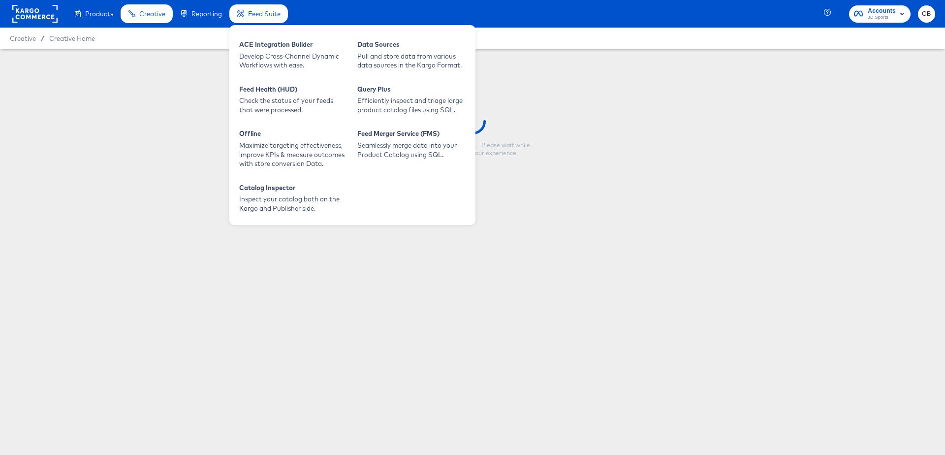
type input "HIP- 9:16 Footwear"
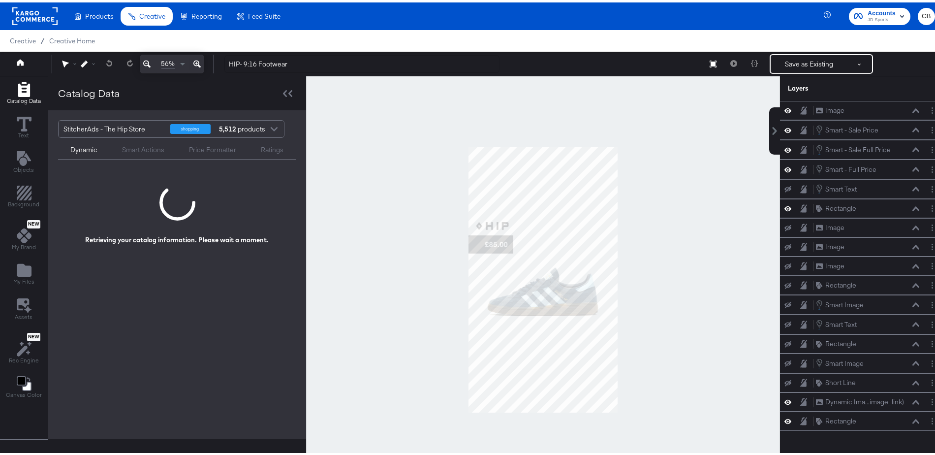
click at [706, 230] on div at bounding box center [543, 277] width 474 height 406
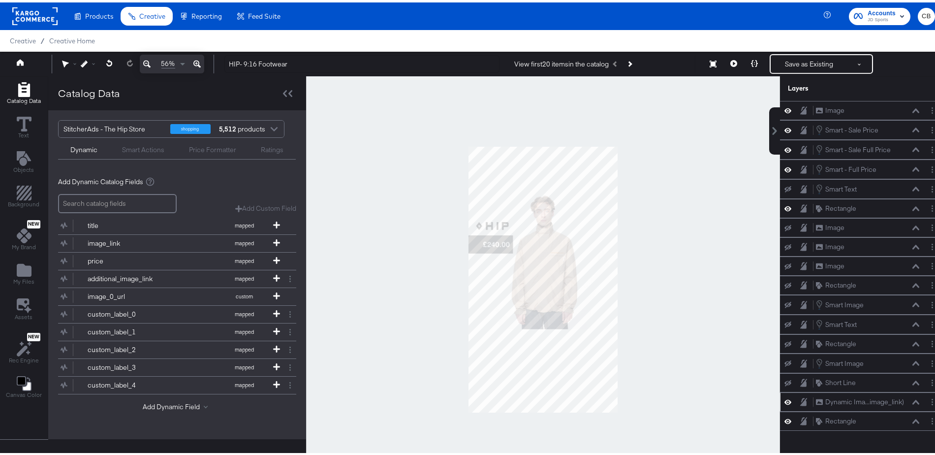
click at [912, 397] on icon at bounding box center [915, 399] width 7 height 4
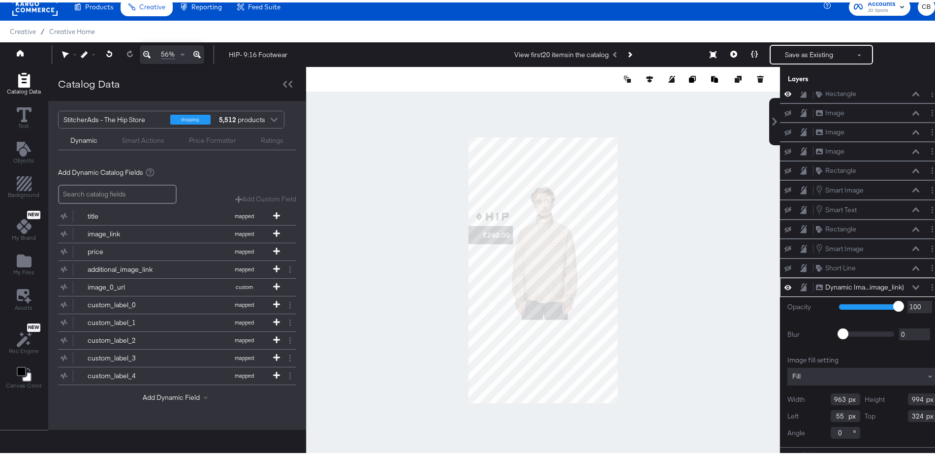
scroll to position [25, 0]
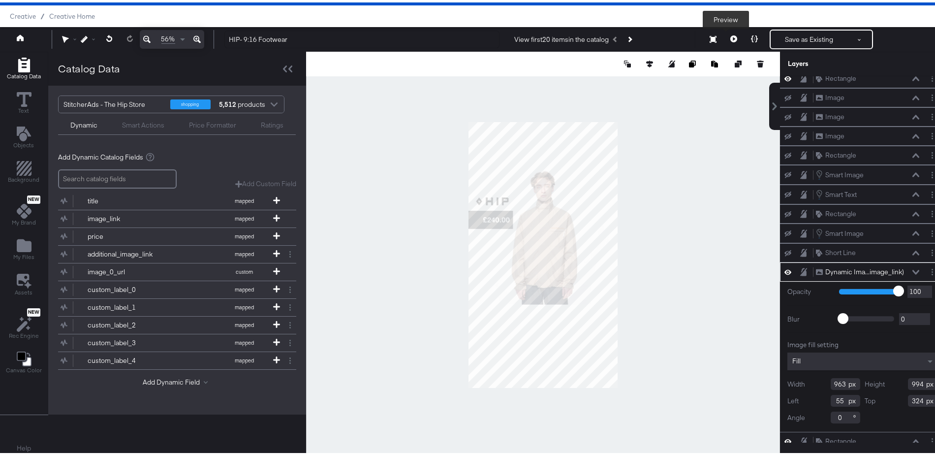
click at [730, 36] on icon at bounding box center [733, 36] width 7 height 7
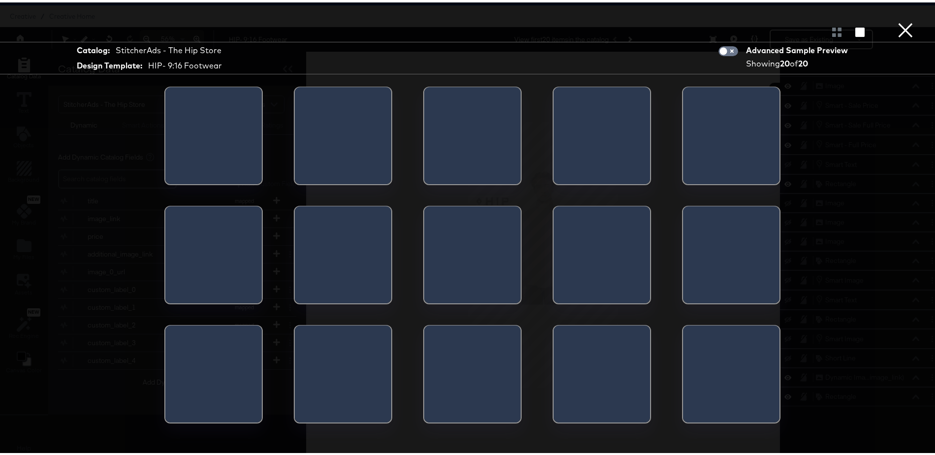
scroll to position [0, 0]
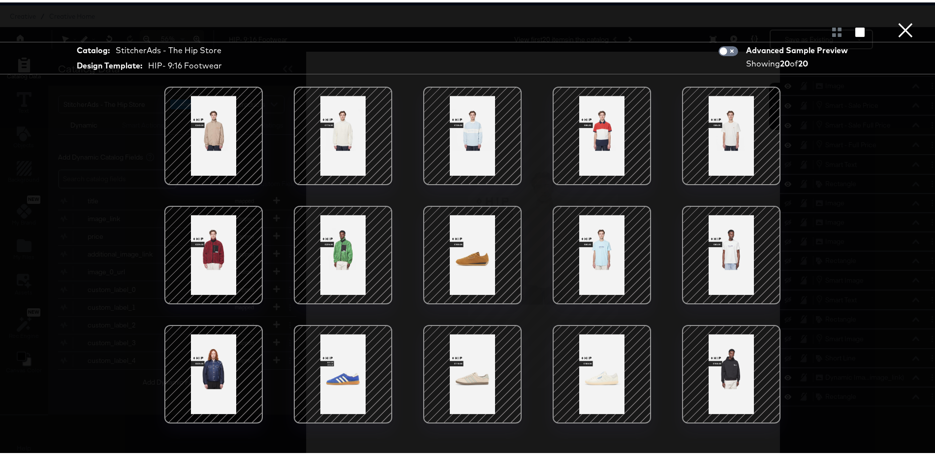
click at [340, 364] on div at bounding box center [343, 372] width 84 height 84
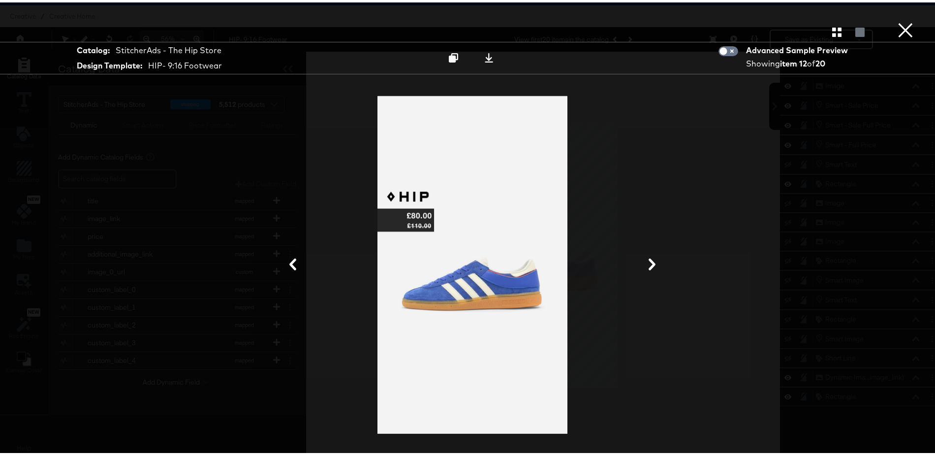
click at [895, 20] on button "×" at bounding box center [905, 10] width 20 height 20
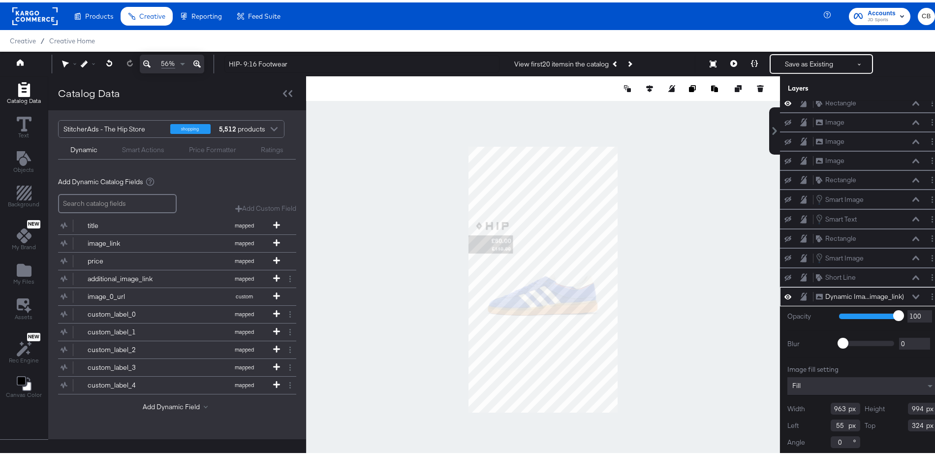
scroll to position [25, 0]
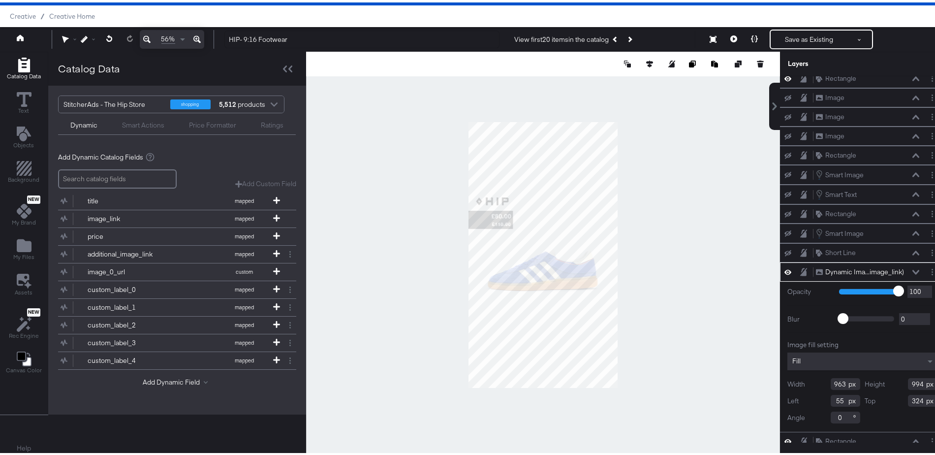
click at [698, 240] on div at bounding box center [543, 252] width 474 height 406
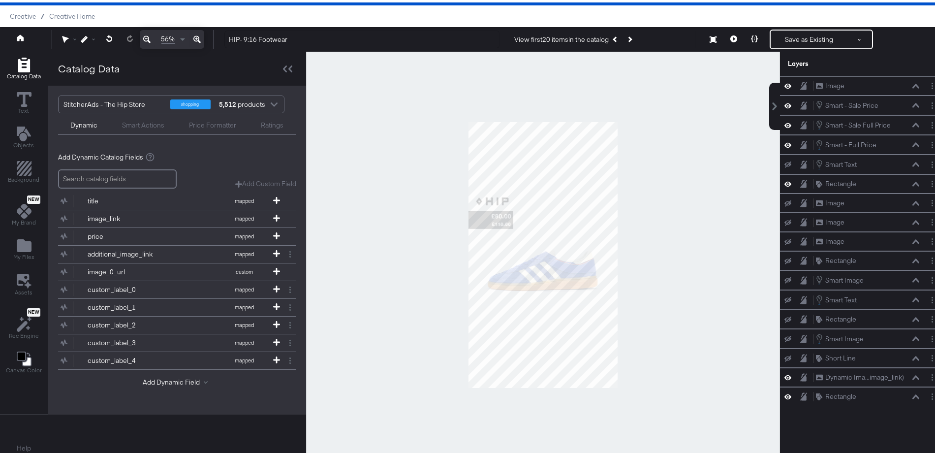
scroll to position [87, 0]
click at [653, 258] on div at bounding box center [543, 252] width 474 height 406
click at [275, 248] on icon at bounding box center [276, 250] width 7 height 7
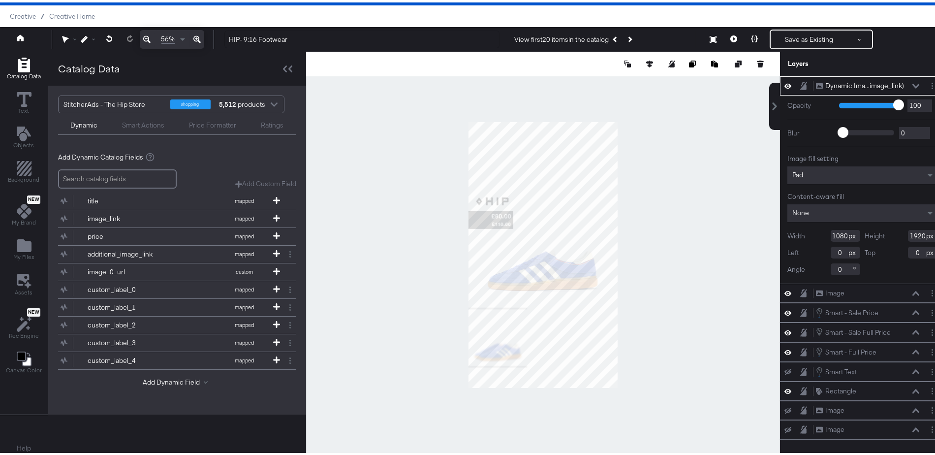
type input "425"
type input "748"
type input "1183"
type input "328"
type input "1147"
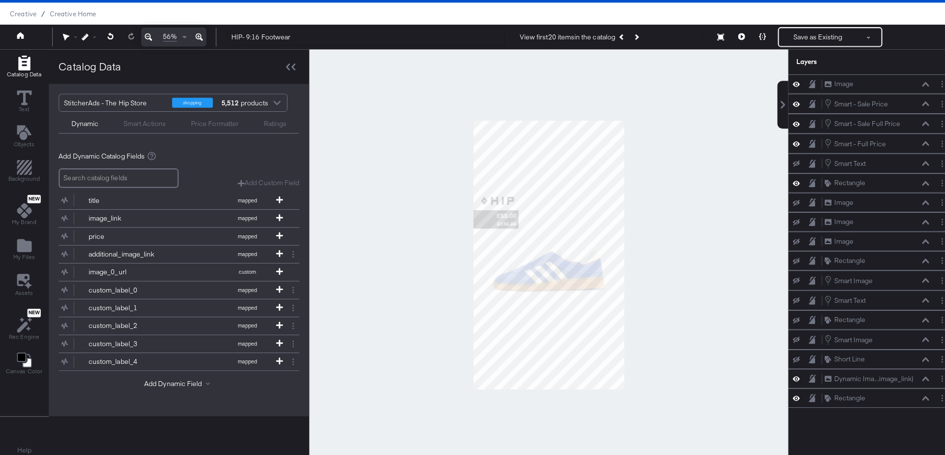
scroll to position [87, 0]
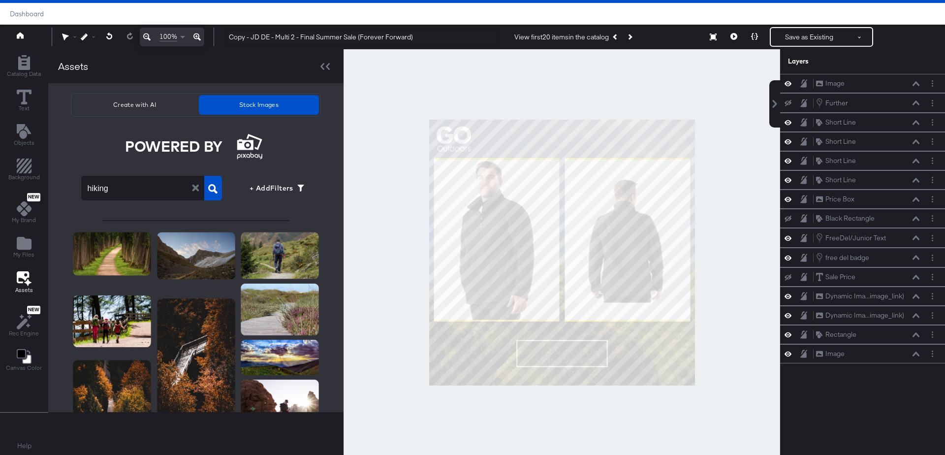
scroll to position [554, 0]
